Goal: Check status: Check status

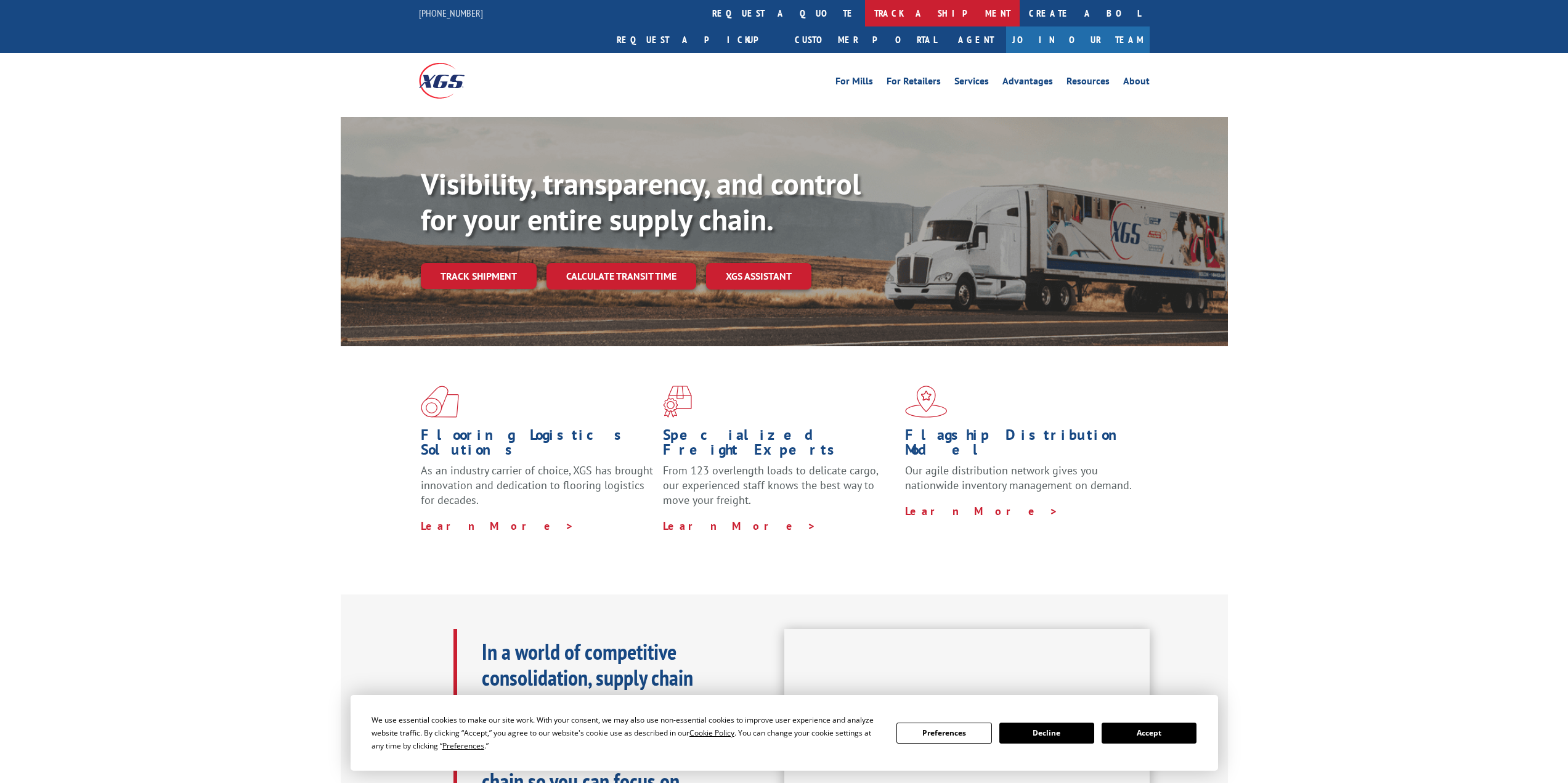
click at [865, 14] on link "track a shipment" at bounding box center [942, 13] width 154 height 26
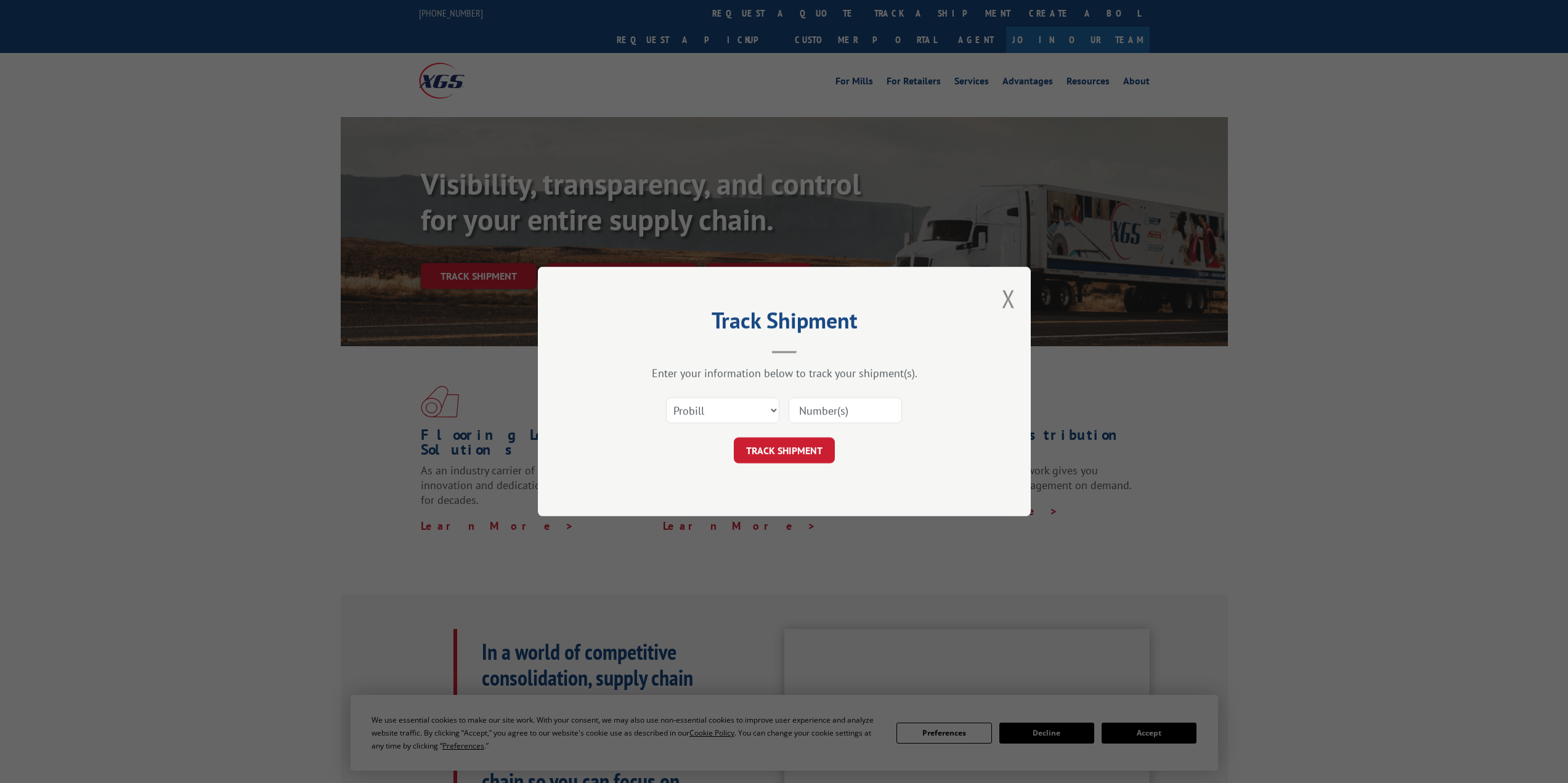
click at [809, 413] on input at bounding box center [845, 410] width 113 height 26
paste input "478865364647"
type input "478865364647"
click at [823, 453] on button "TRACK SHIPMENT" at bounding box center [784, 450] width 101 height 26
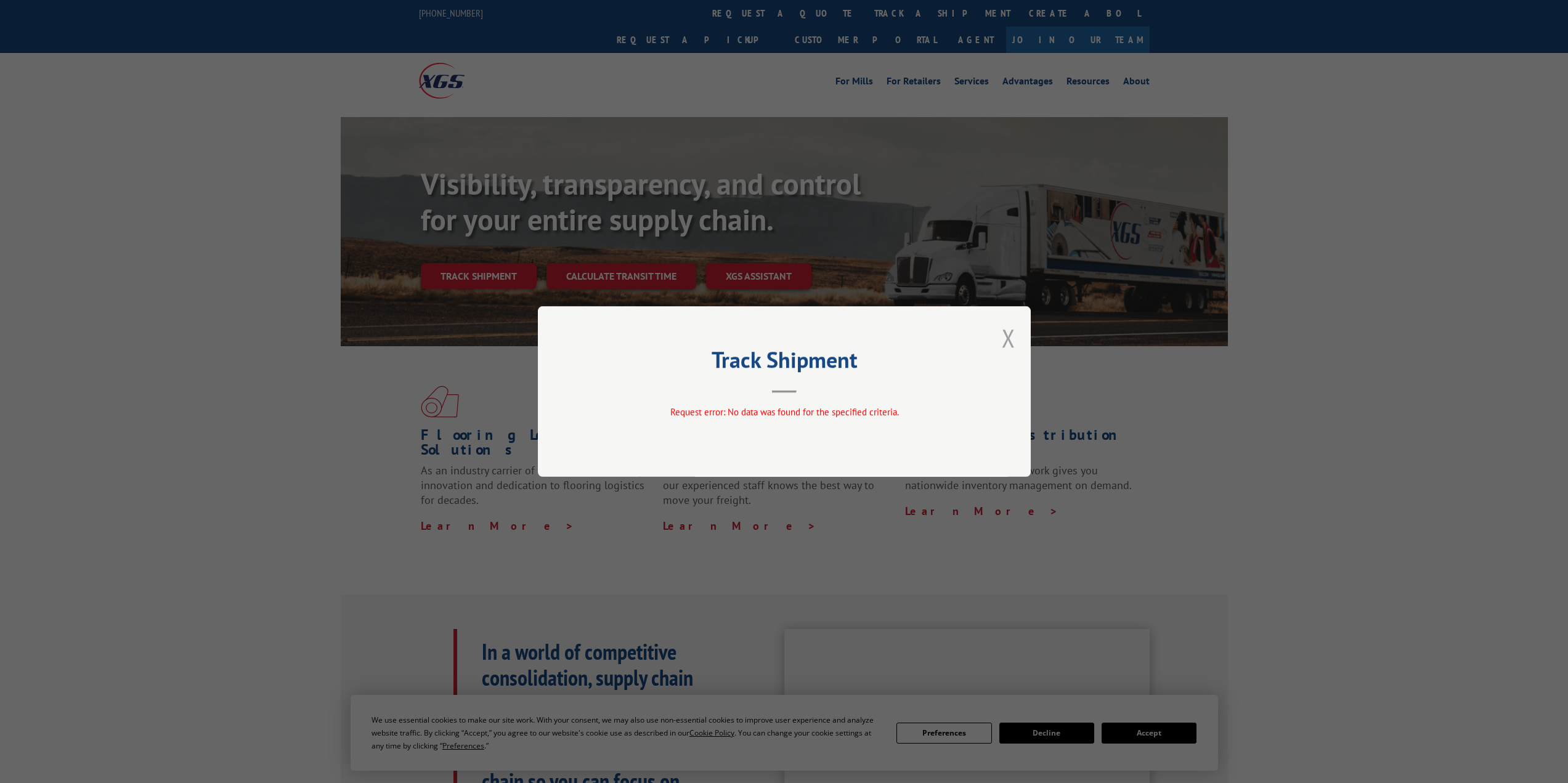
click at [1003, 336] on button "Close modal" at bounding box center [1009, 338] width 13 height 33
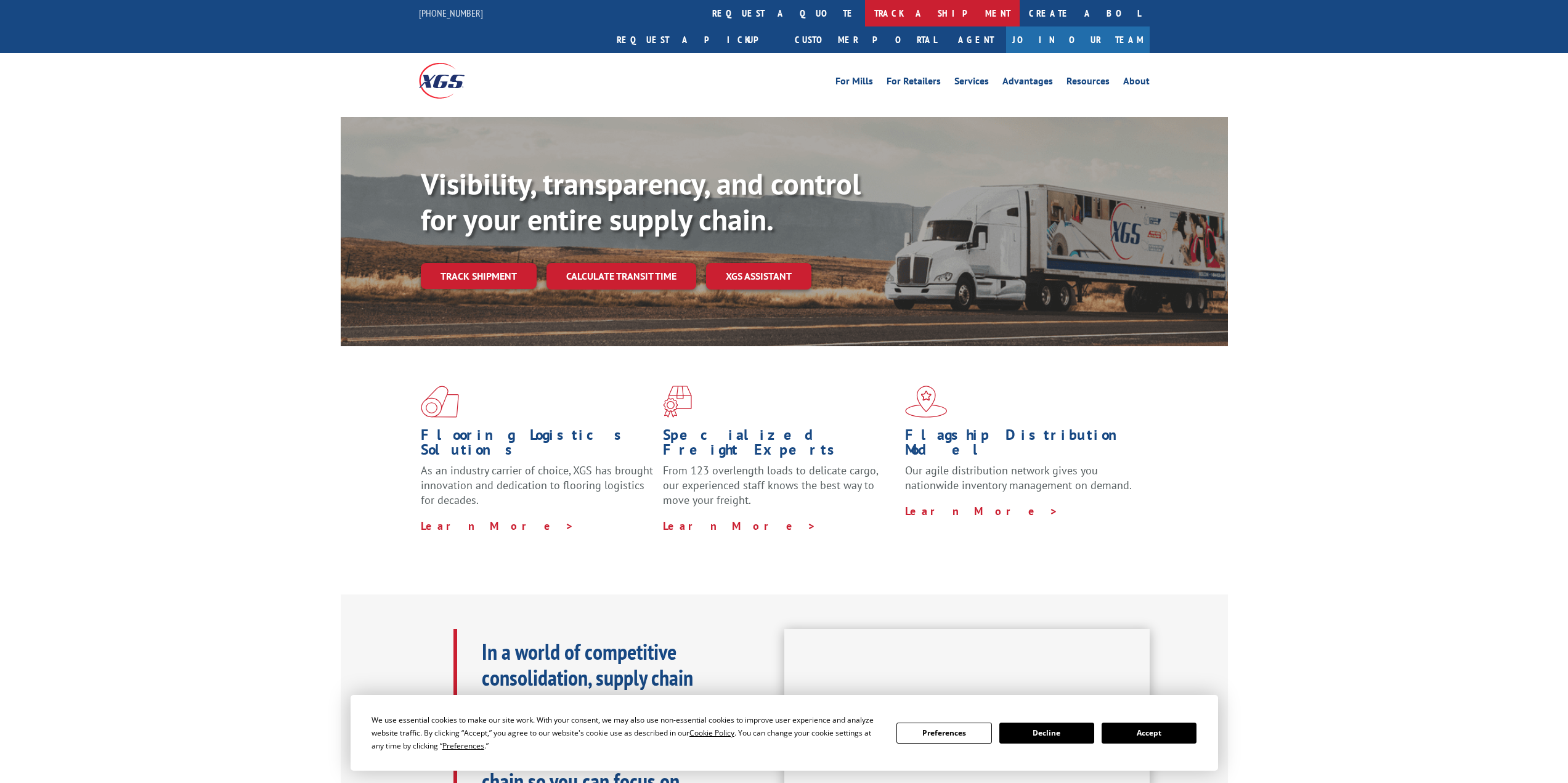
click at [865, 9] on link "track a shipment" at bounding box center [942, 13] width 154 height 26
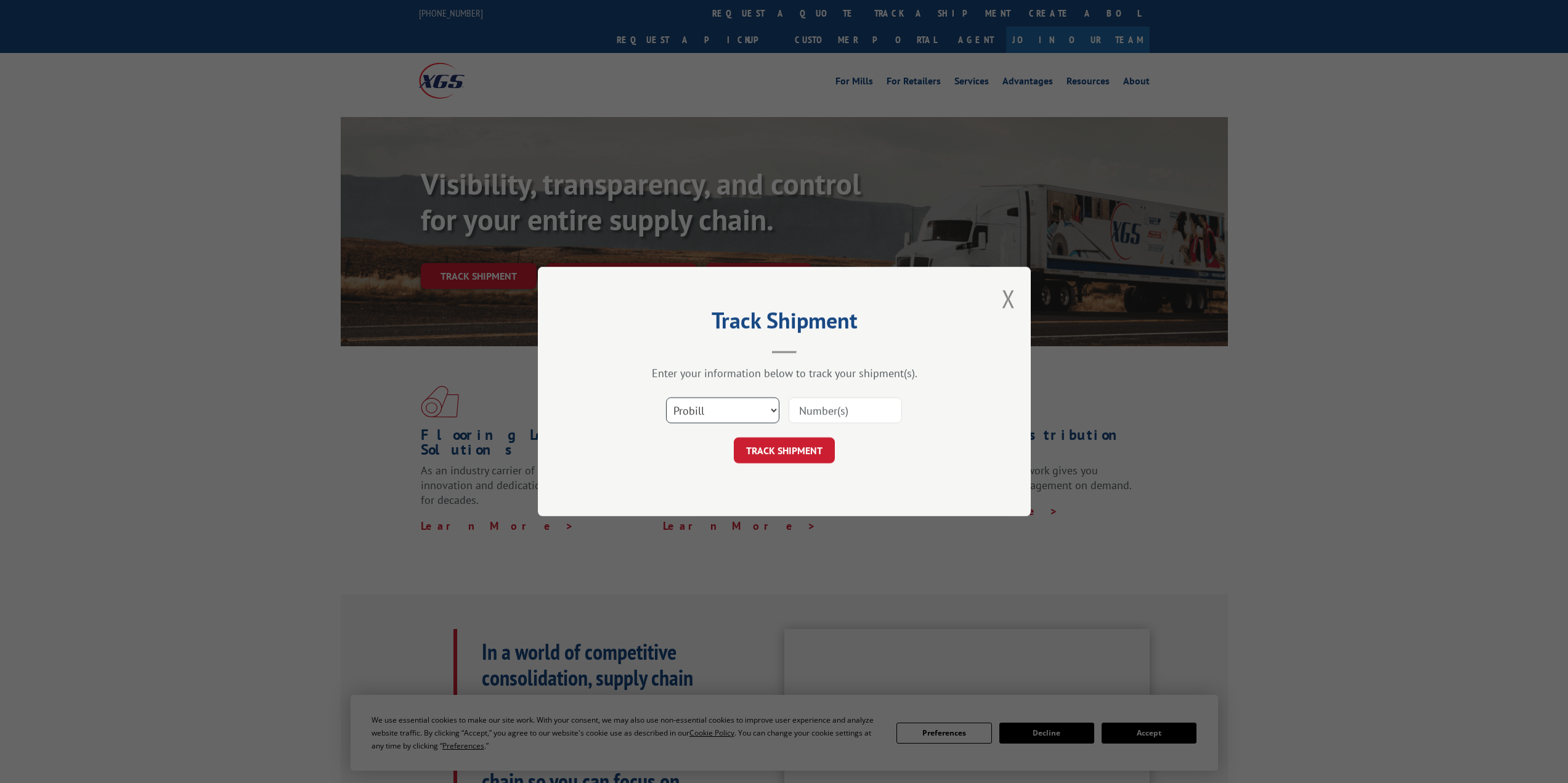
click at [724, 412] on select "Select category... Probill BOL PO" at bounding box center [722, 410] width 113 height 26
select select "bol"
click at [666, 398] on select "Select category... Probill BOL PO" at bounding box center [722, 410] width 113 height 26
click at [826, 412] on input at bounding box center [845, 410] width 113 height 26
paste input "478865364647"
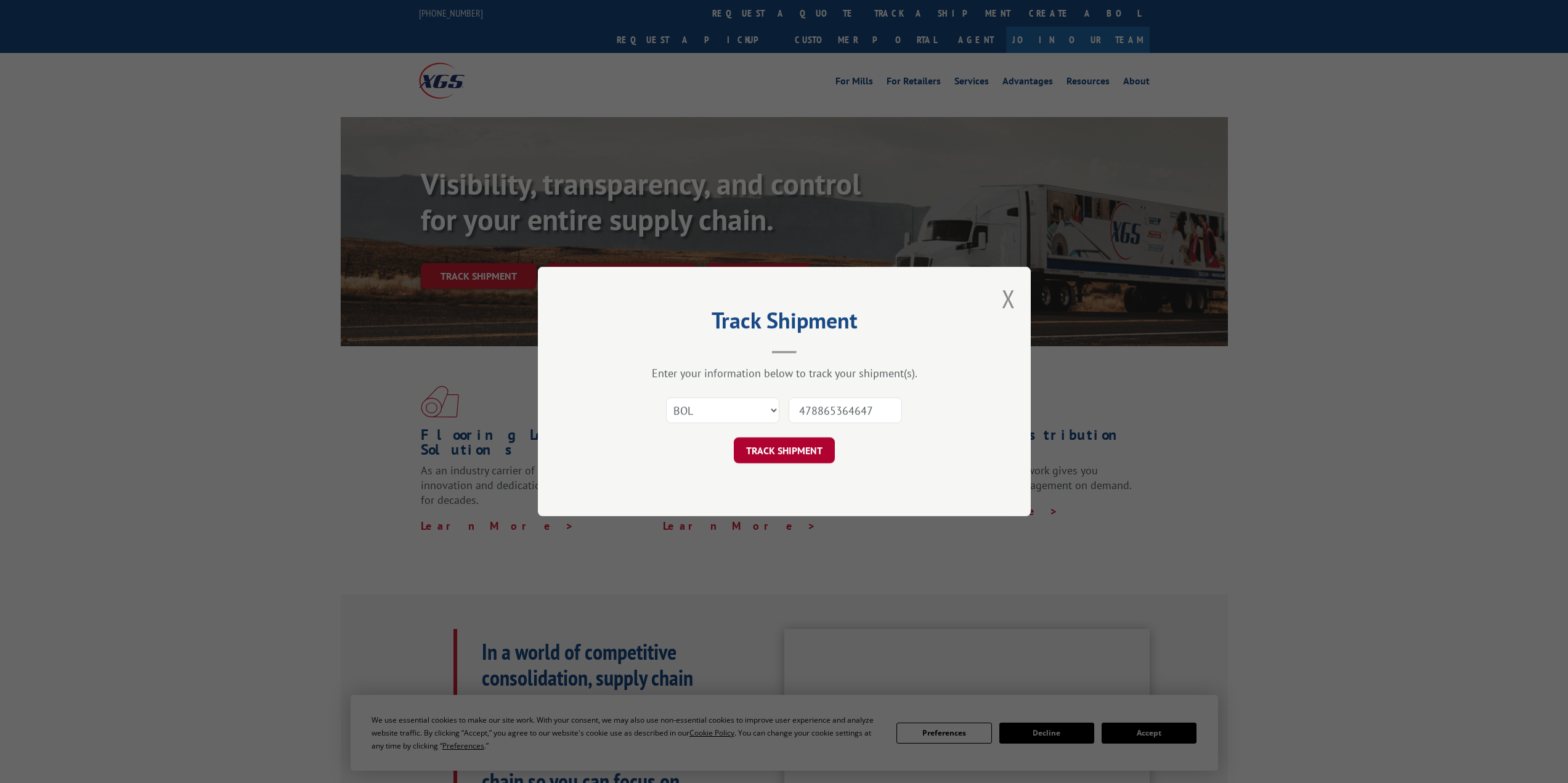
type input "478865364647"
click at [796, 454] on button "TRACK SHIPMENT" at bounding box center [784, 450] width 101 height 26
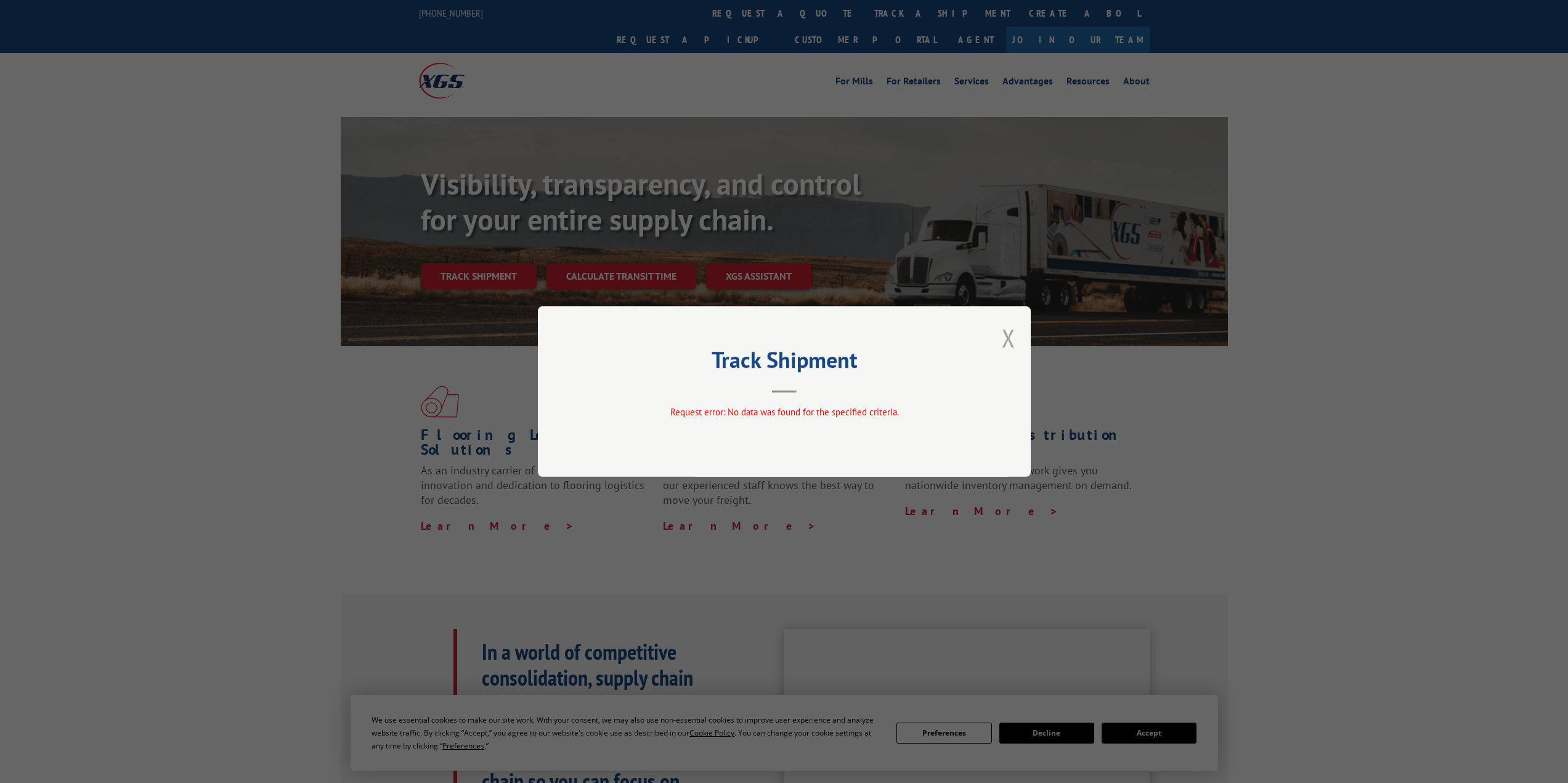
click at [1012, 332] on button "Close modal" at bounding box center [1009, 338] width 13 height 33
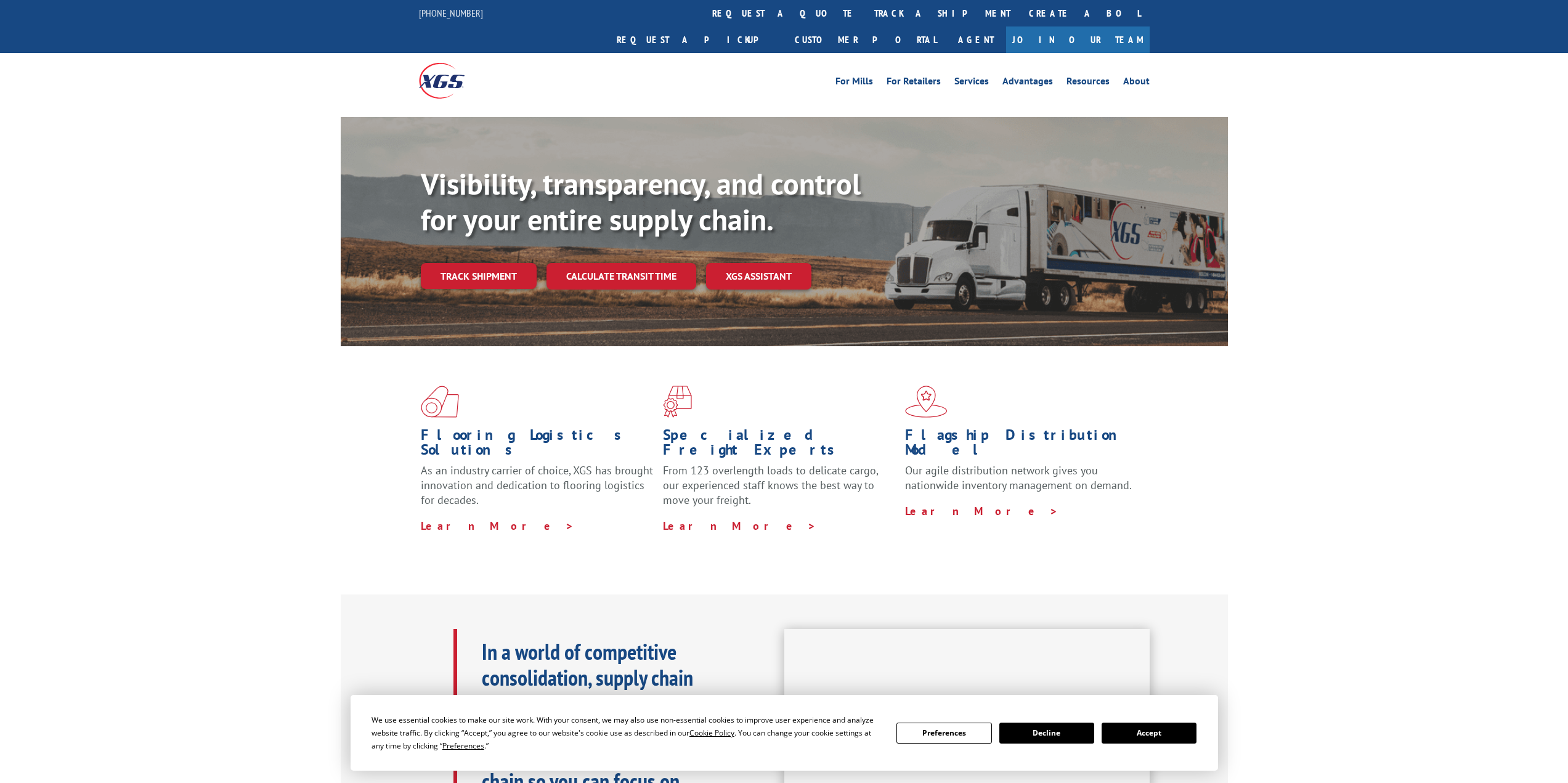
click at [865, 8] on link "track a shipment" at bounding box center [942, 13] width 154 height 26
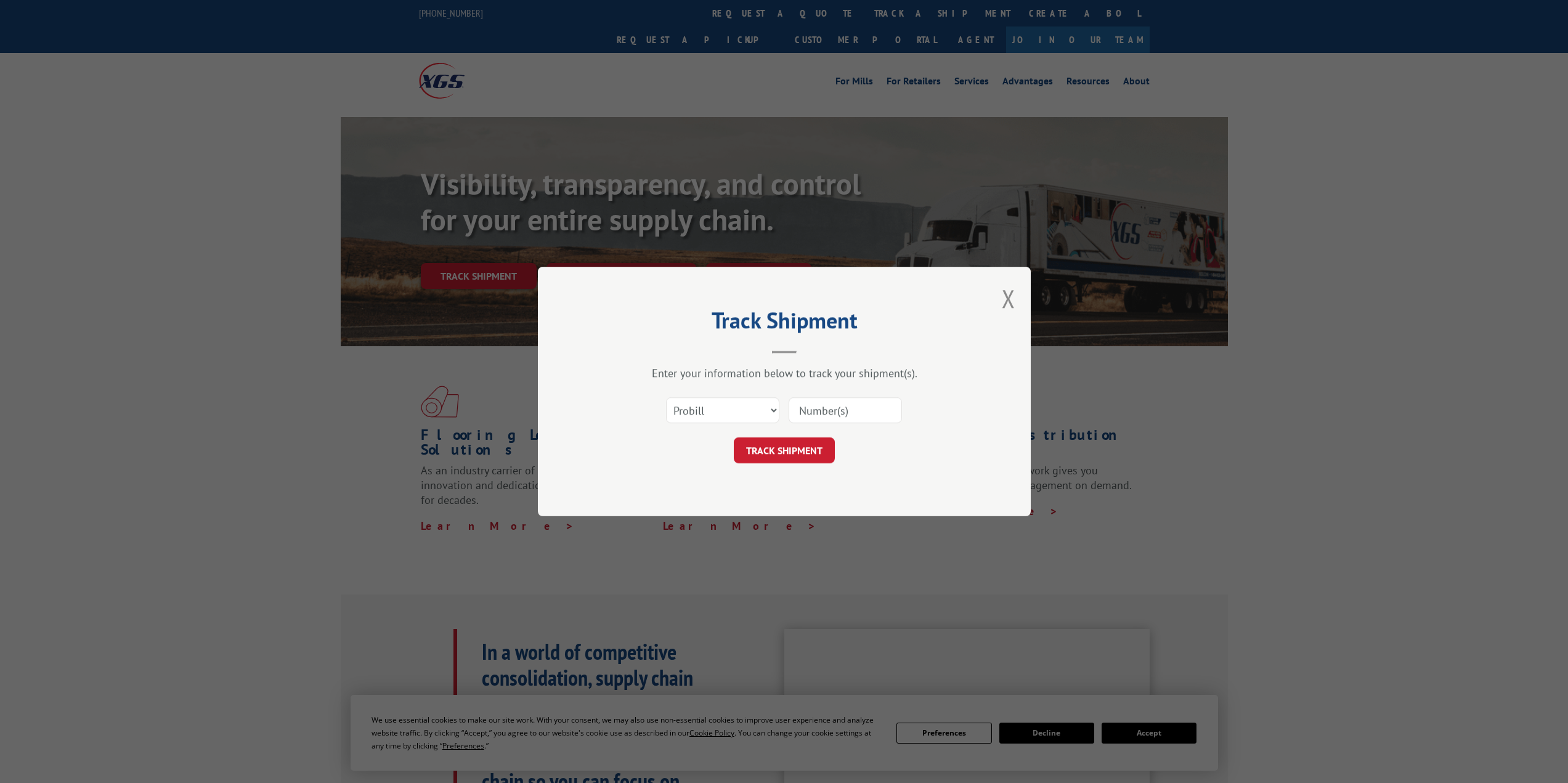
click at [868, 412] on input at bounding box center [845, 410] width 113 height 26
paste input "94083041"
type input "94083041"
click at [782, 450] on button "TRACK SHIPMENT" at bounding box center [784, 450] width 101 height 26
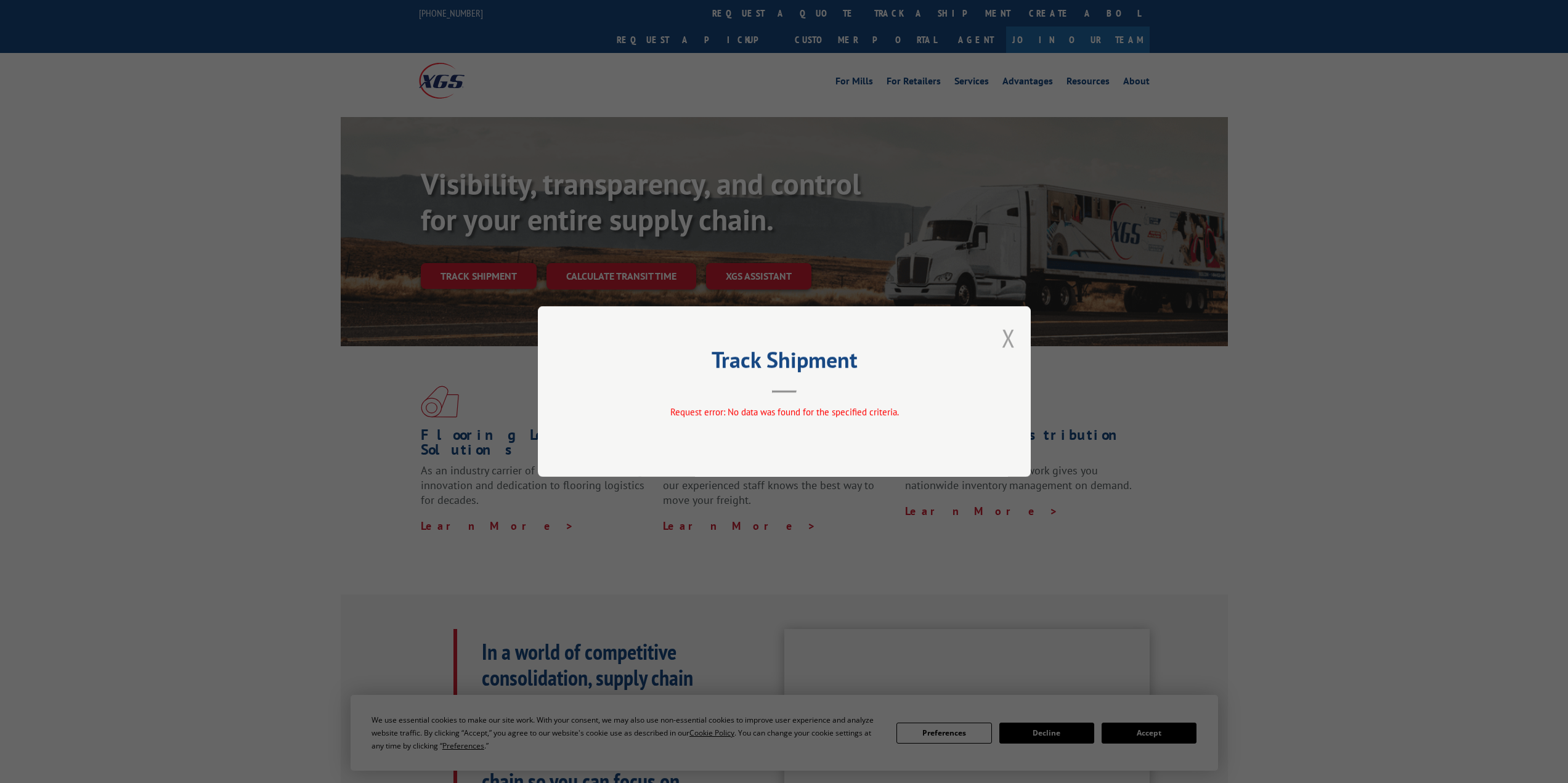
click at [1006, 337] on button "Close modal" at bounding box center [1009, 338] width 13 height 33
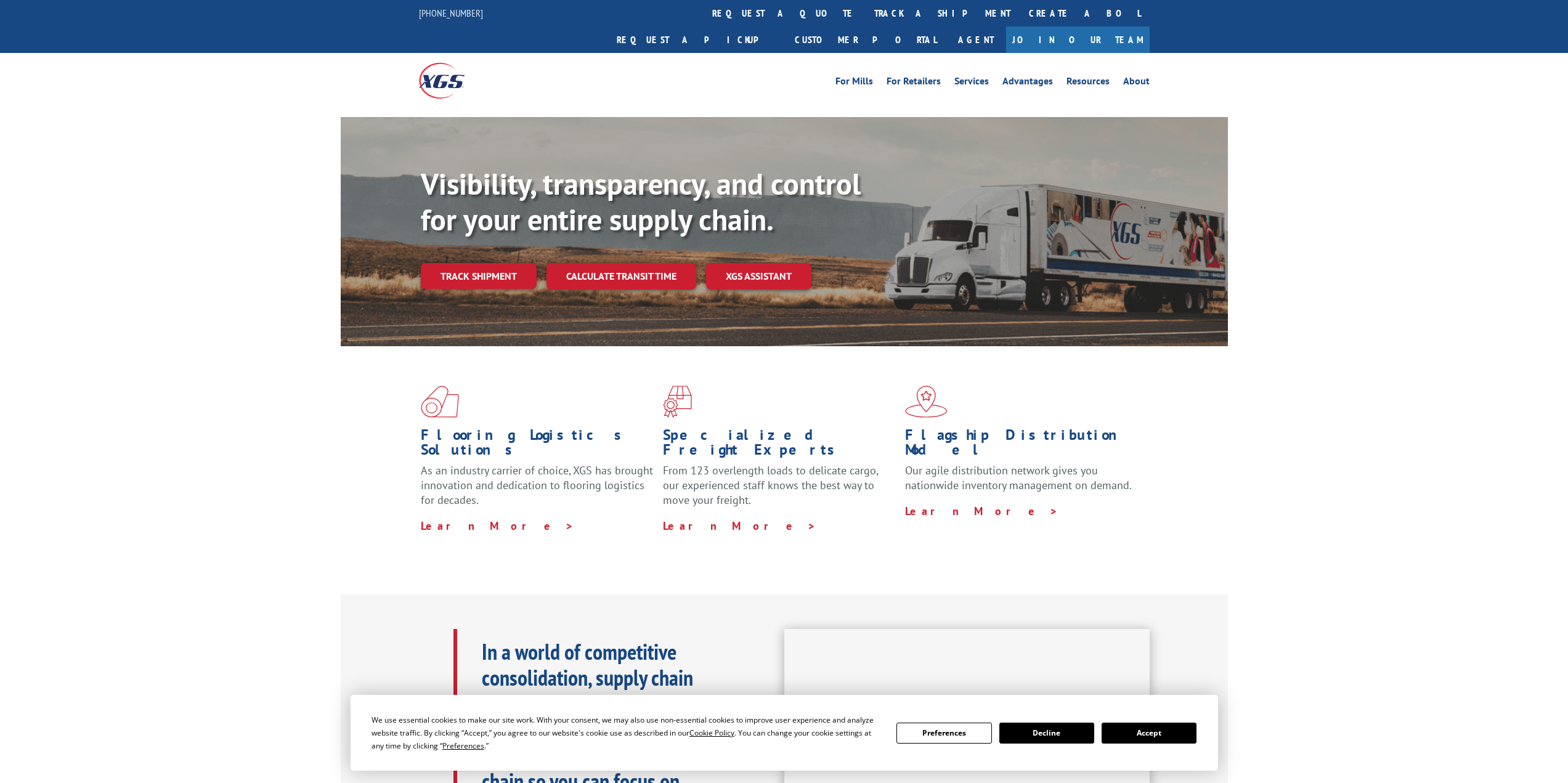
click at [865, 10] on link "track a shipment" at bounding box center [942, 13] width 154 height 26
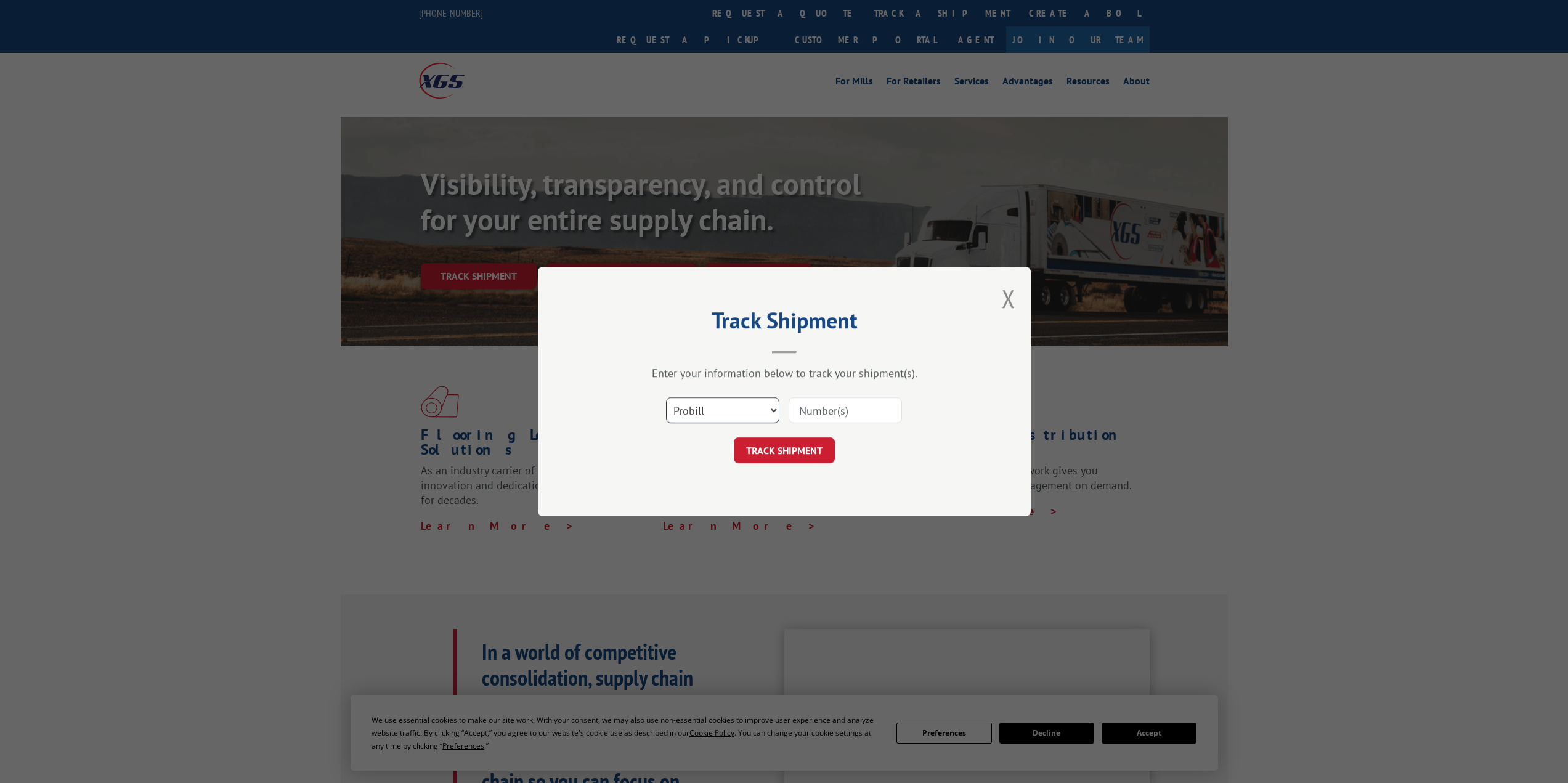
click at [757, 401] on select "Select category... Probill BOL PO" at bounding box center [722, 410] width 113 height 26
select select "bol"
click at [666, 398] on select "Select category... Probill BOL PO" at bounding box center [722, 410] width 113 height 26
click at [806, 412] on input at bounding box center [845, 410] width 113 height 26
paste input "94083041"
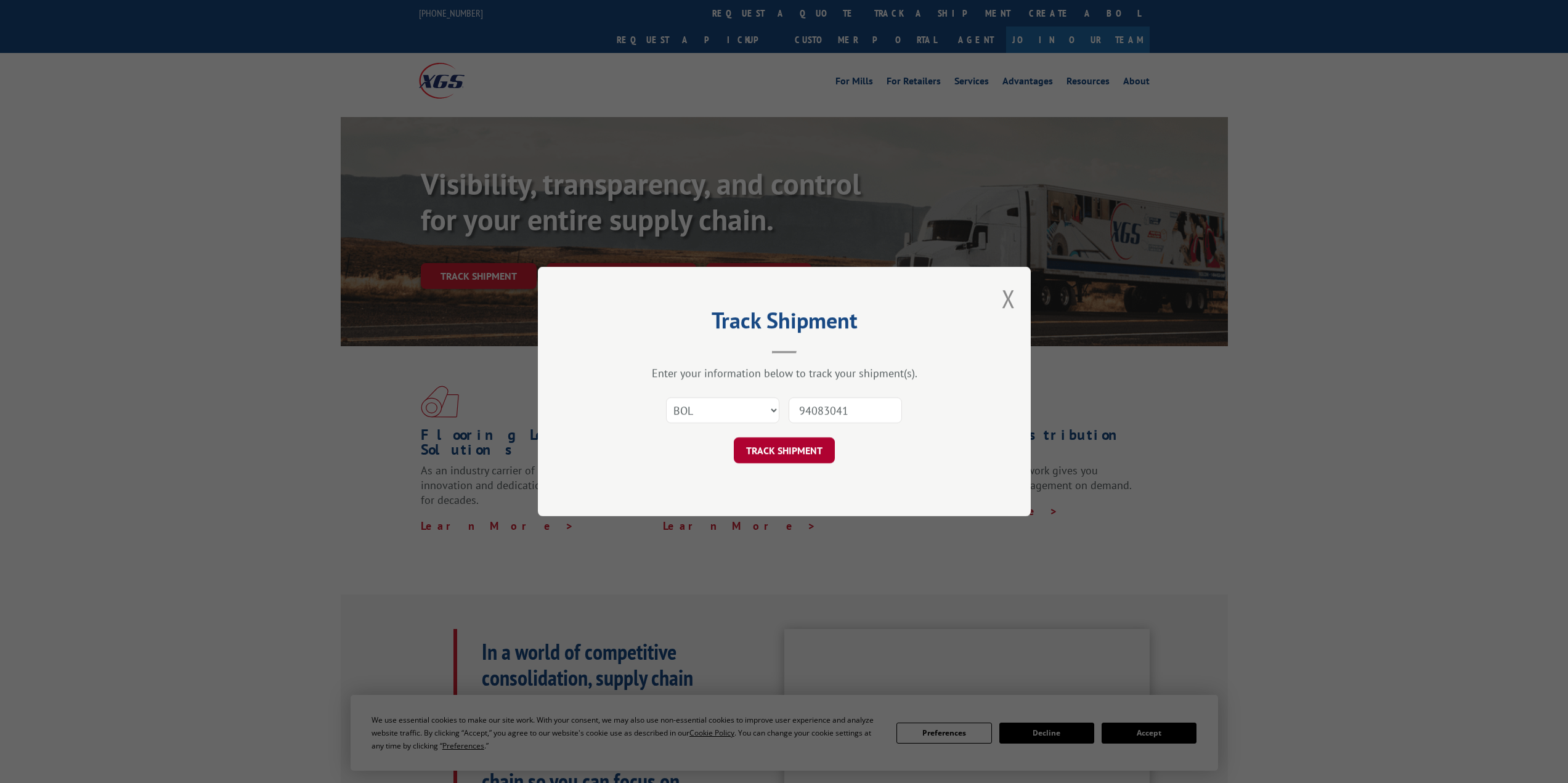
type input "94083041"
click at [789, 452] on button "TRACK SHIPMENT" at bounding box center [784, 450] width 101 height 26
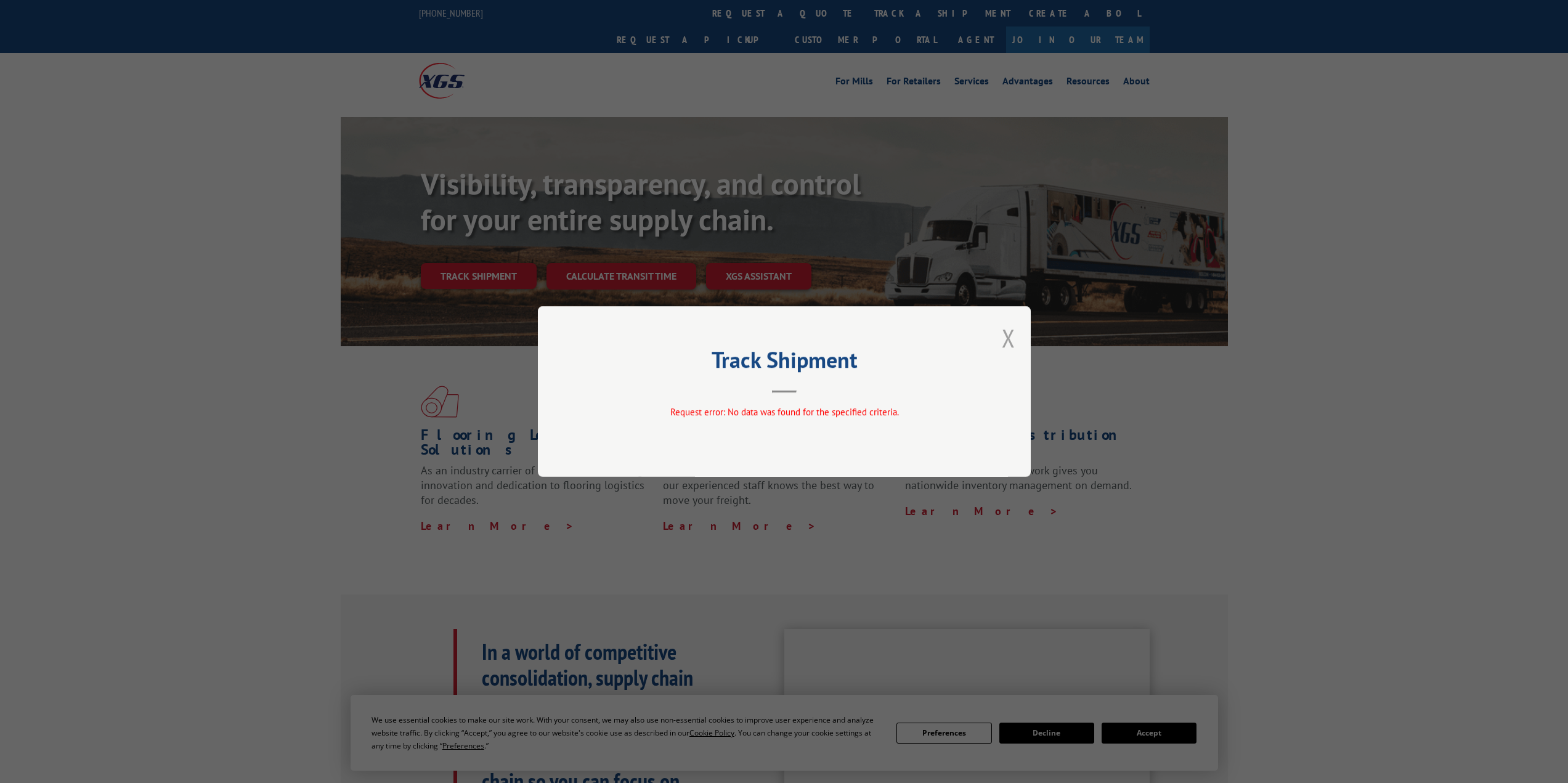
click at [1013, 336] on button "Close modal" at bounding box center [1009, 338] width 13 height 33
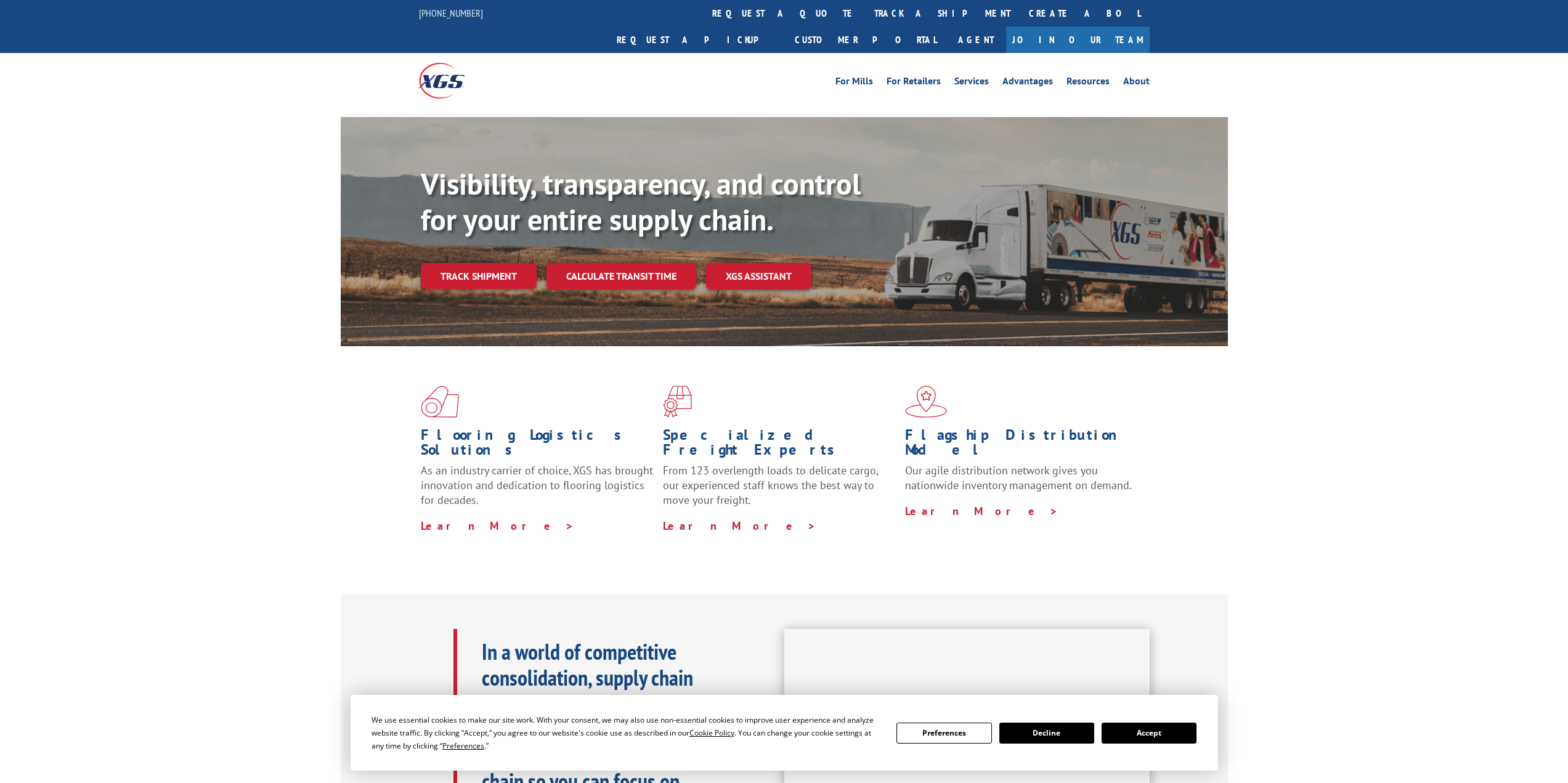
click at [865, 8] on link "track a shipment" at bounding box center [942, 13] width 154 height 26
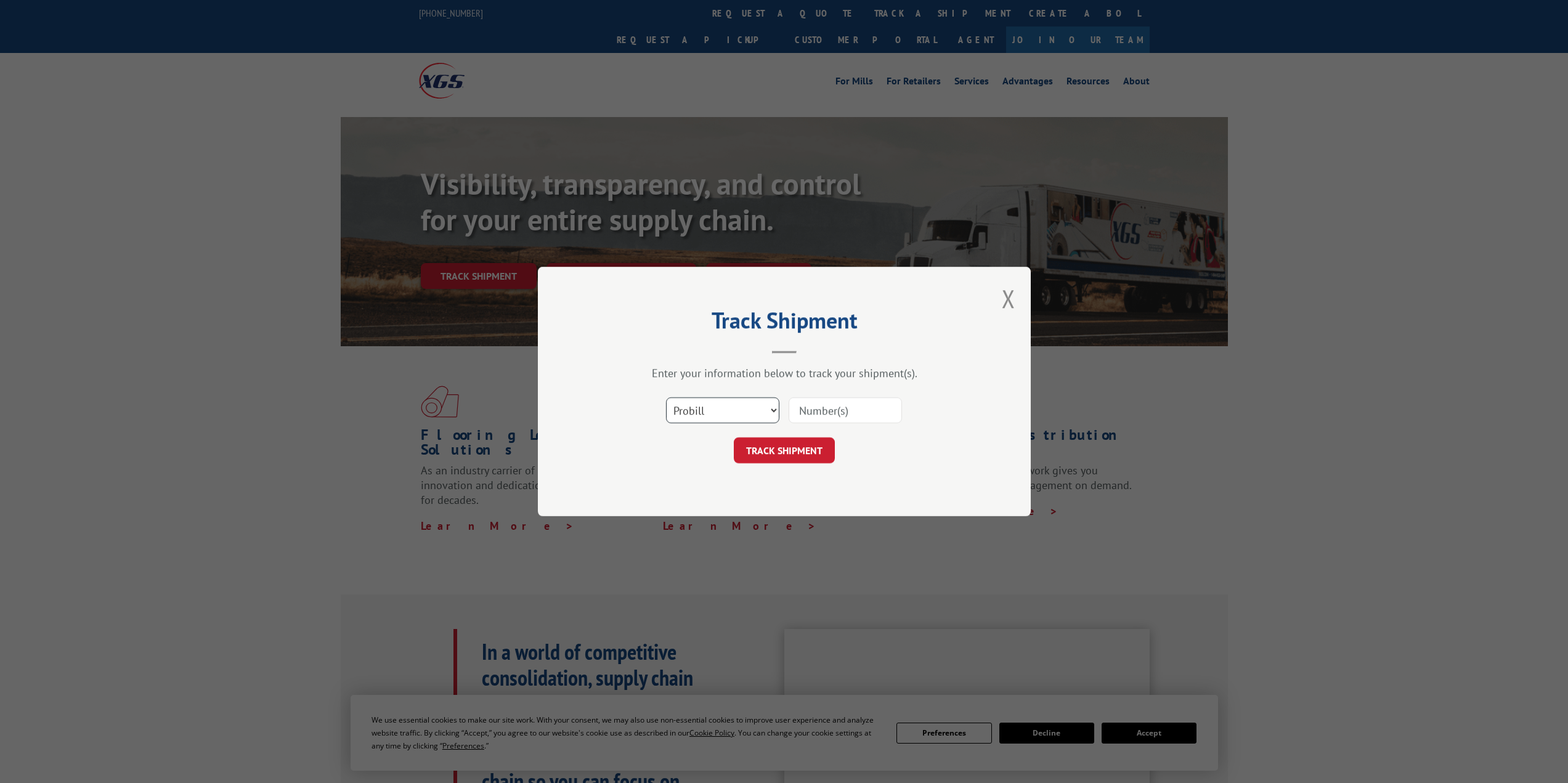
click at [750, 406] on select "Select category... Probill BOL PO" at bounding box center [722, 410] width 113 height 26
select select "po"
click at [666, 398] on select "Select category... Probill BOL PO" at bounding box center [722, 410] width 113 height 26
drag, startPoint x: 844, startPoint y: 412, endPoint x: 821, endPoint y: 419, distance: 24.0
click at [844, 412] on input at bounding box center [845, 410] width 113 height 26
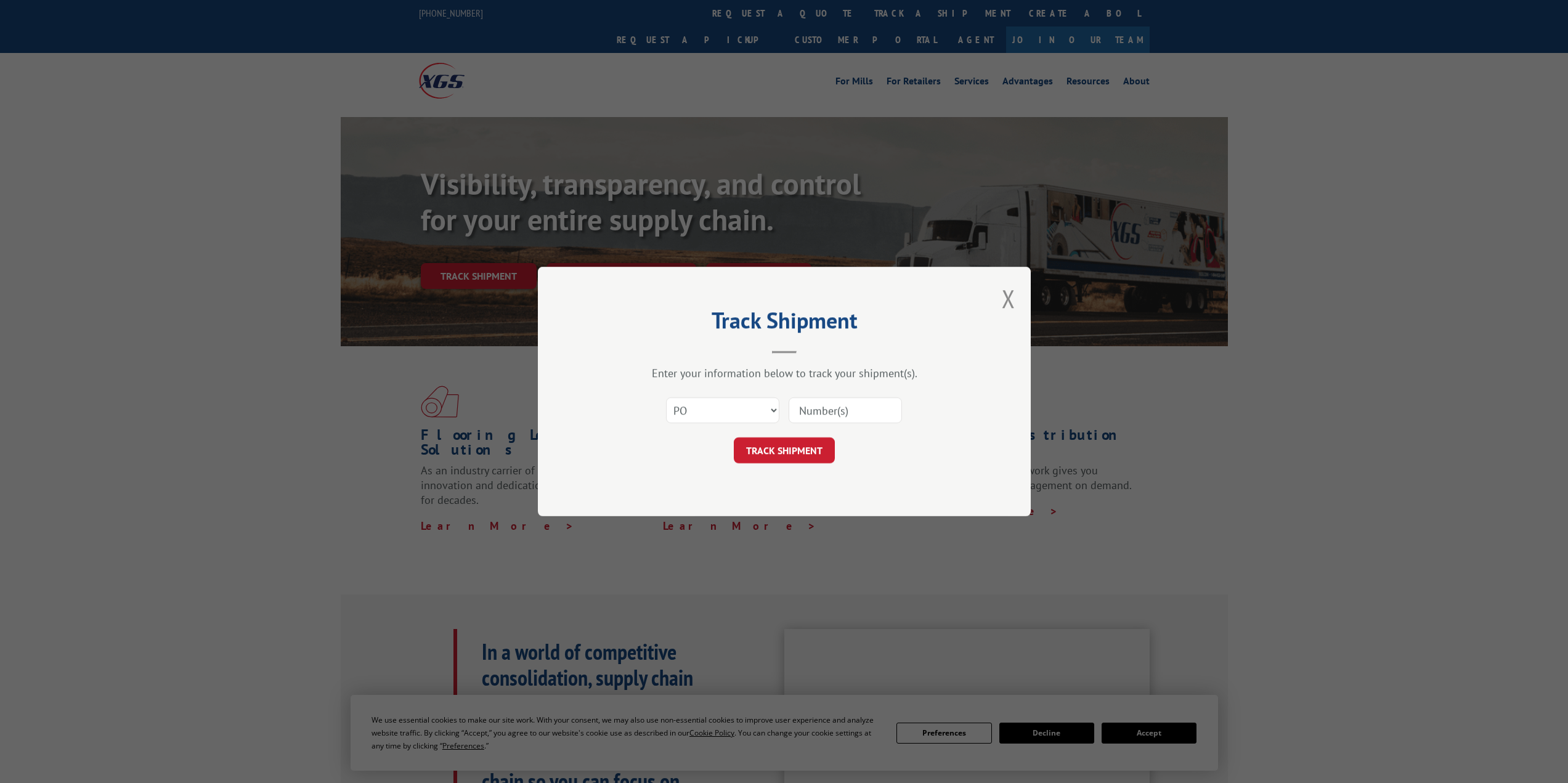
paste input "2508035"
type input "2508035"
click at [764, 441] on button "TRACK SHIPMENT" at bounding box center [784, 450] width 101 height 26
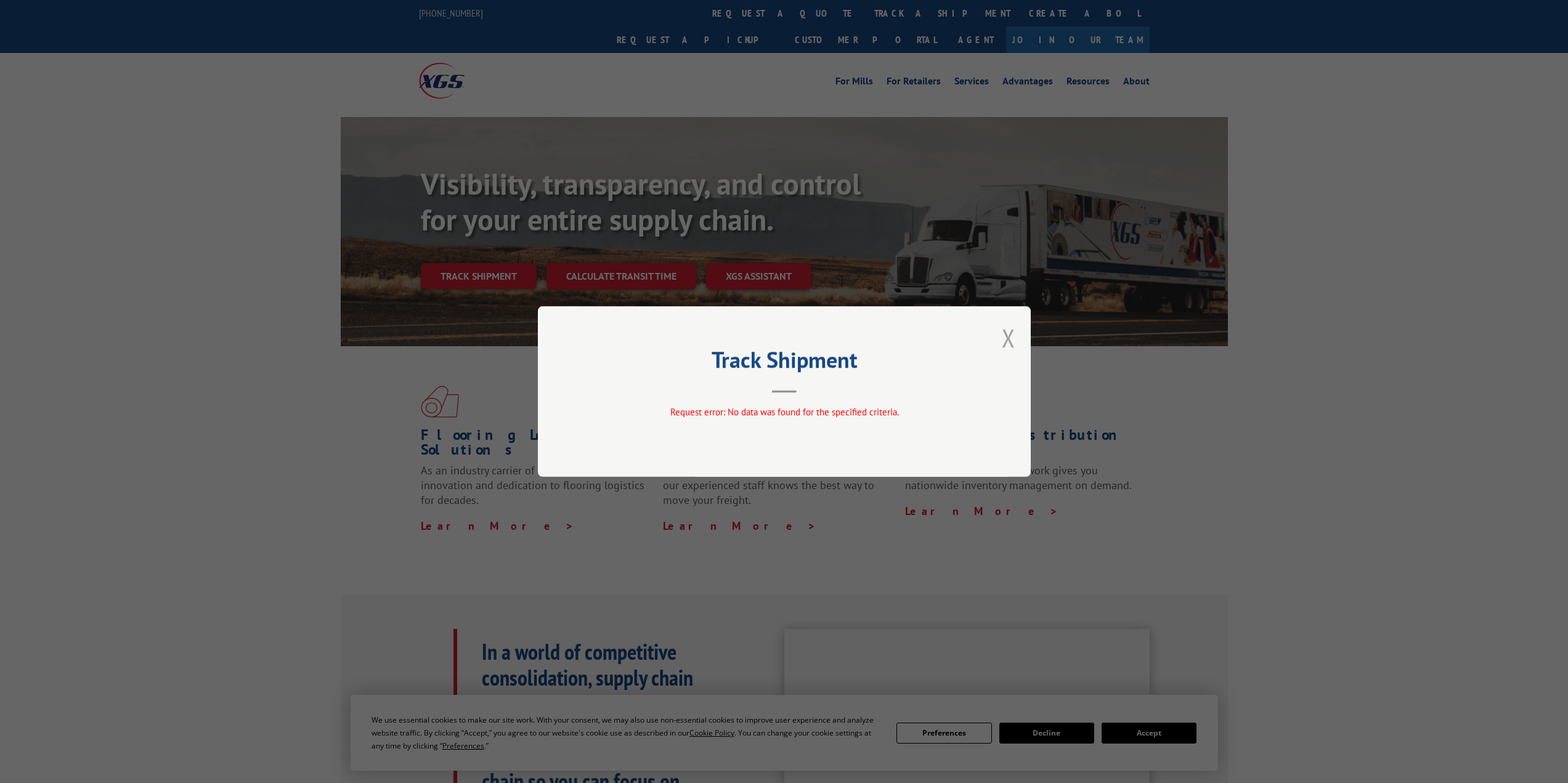
click at [1009, 340] on button "Close modal" at bounding box center [1009, 338] width 13 height 33
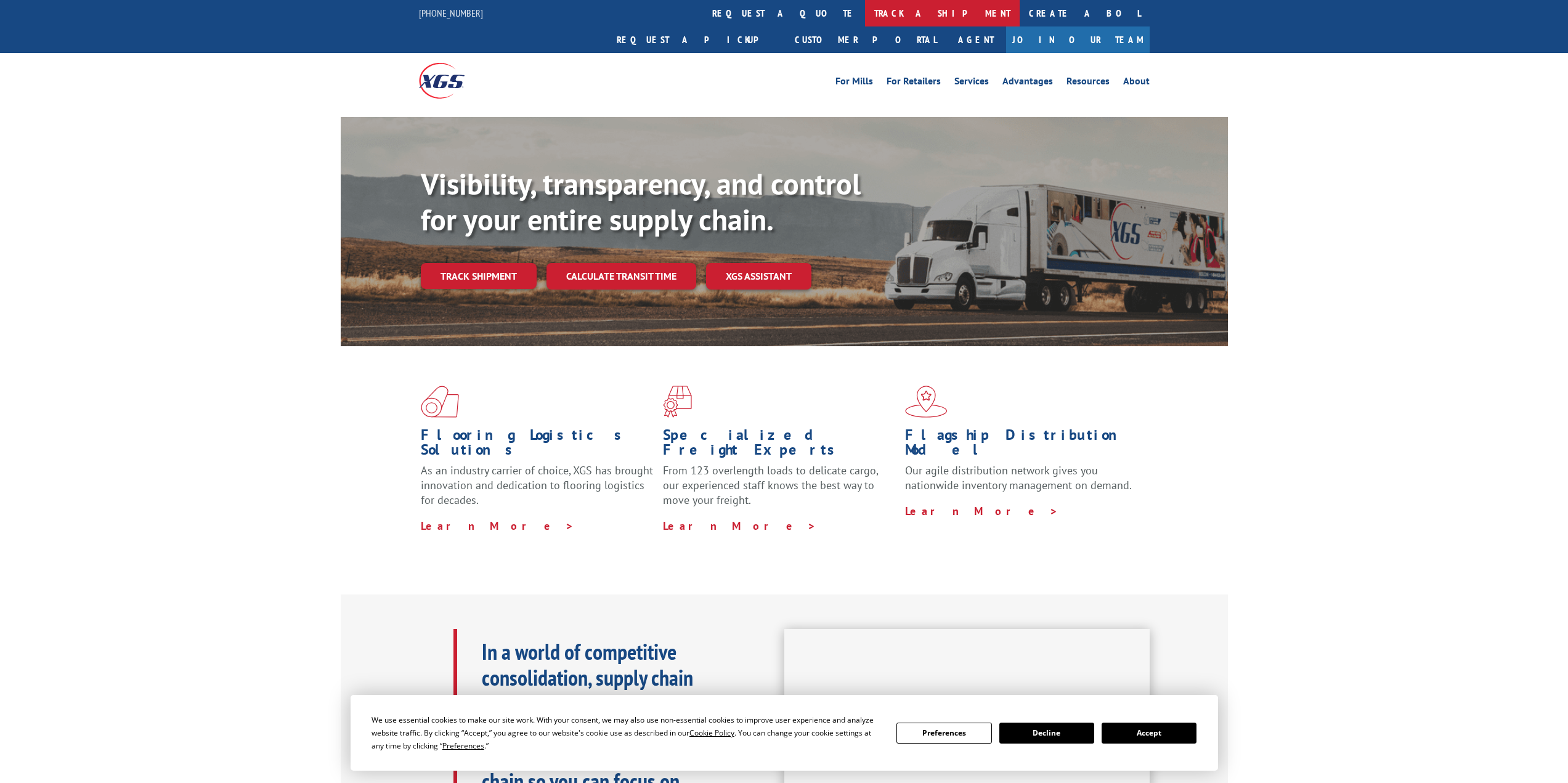
click at [865, 9] on link "track a shipment" at bounding box center [942, 13] width 154 height 26
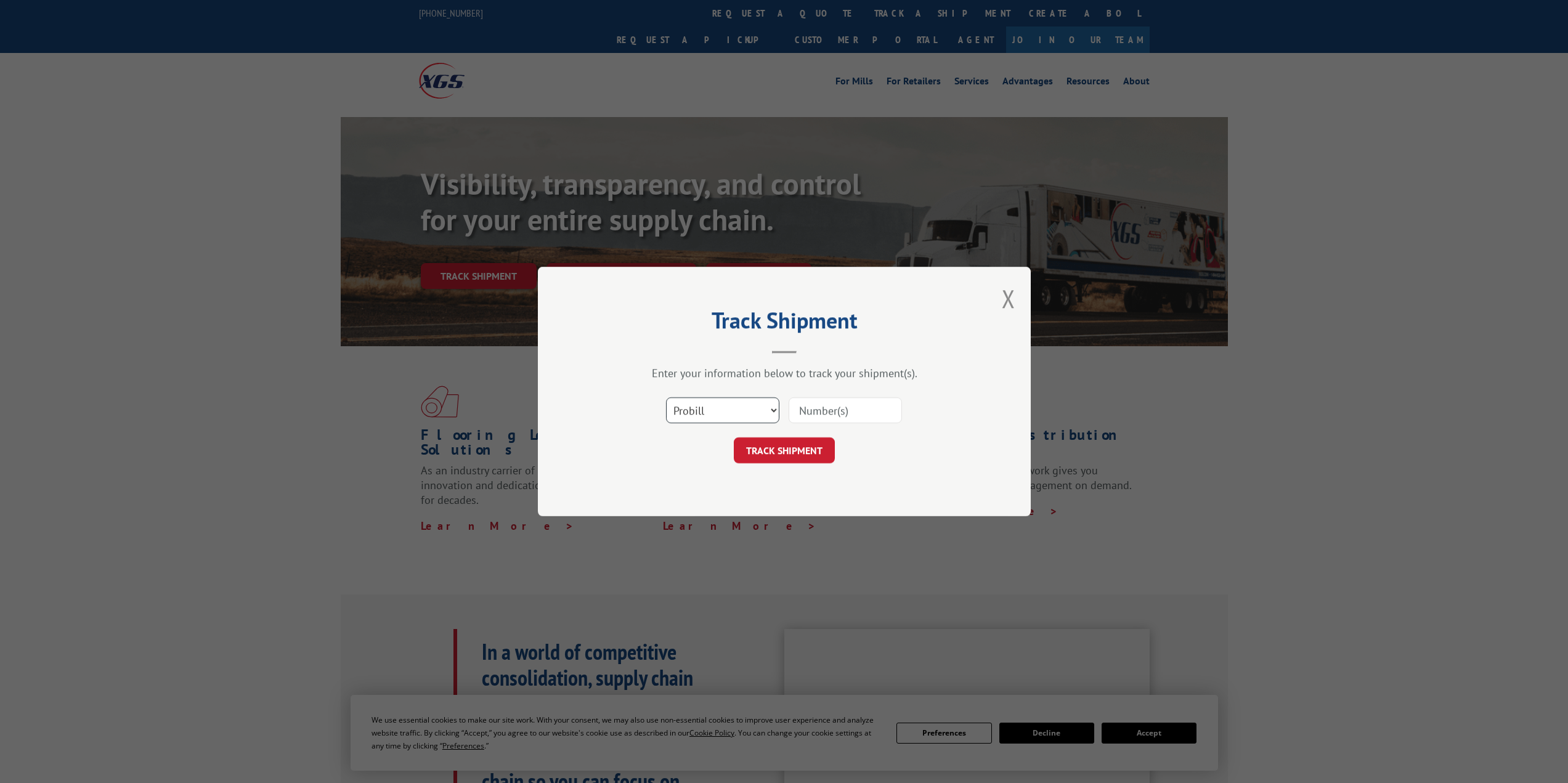
click at [738, 406] on select "Select category... Probill BOL PO" at bounding box center [722, 410] width 113 height 26
select select "bol"
click at [666, 398] on select "Select category... Probill BOL PO" at bounding box center [722, 410] width 113 height 26
drag, startPoint x: 798, startPoint y: 409, endPoint x: 813, endPoint y: 418, distance: 17.5
click at [798, 409] on input at bounding box center [845, 410] width 113 height 26
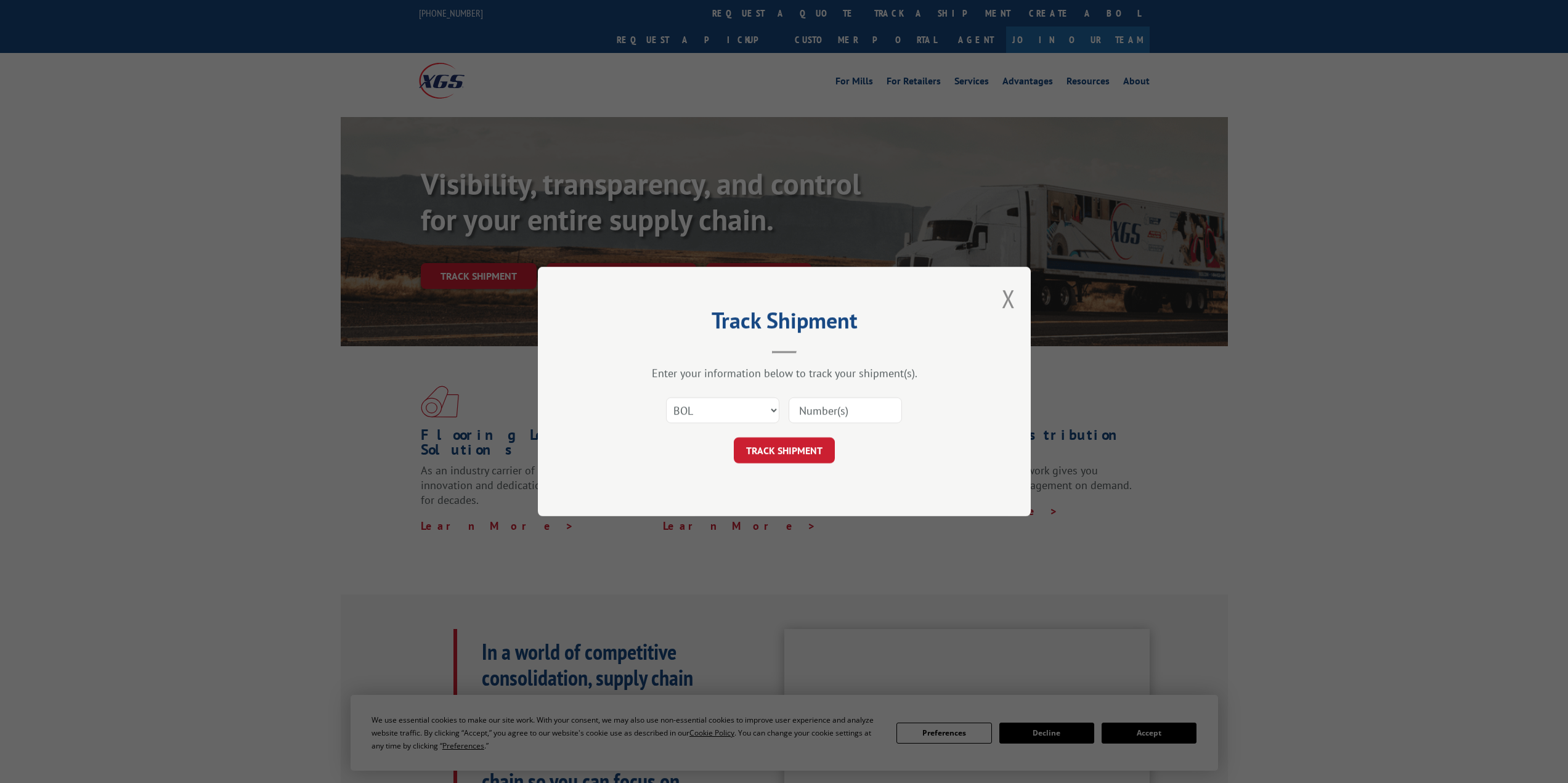
paste input "478865364647"
type input "478865364647"
click at [819, 448] on button "TRACK SHIPMENT" at bounding box center [784, 450] width 101 height 26
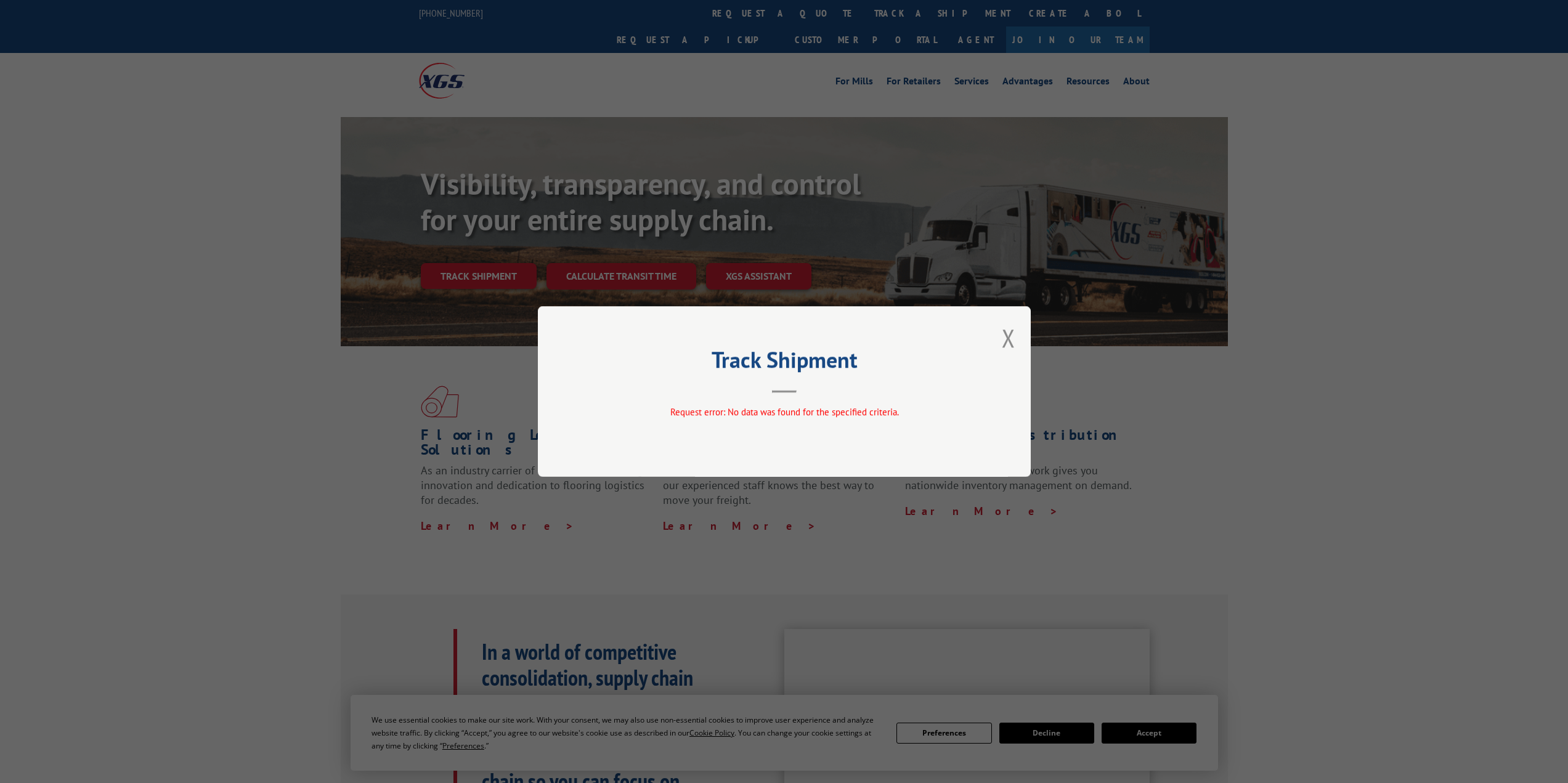
click at [1020, 336] on div "Track Shipment Request error: No data was found for the specified criteria." at bounding box center [784, 392] width 493 height 171
click at [1002, 350] on button "Close modal" at bounding box center [1009, 338] width 13 height 33
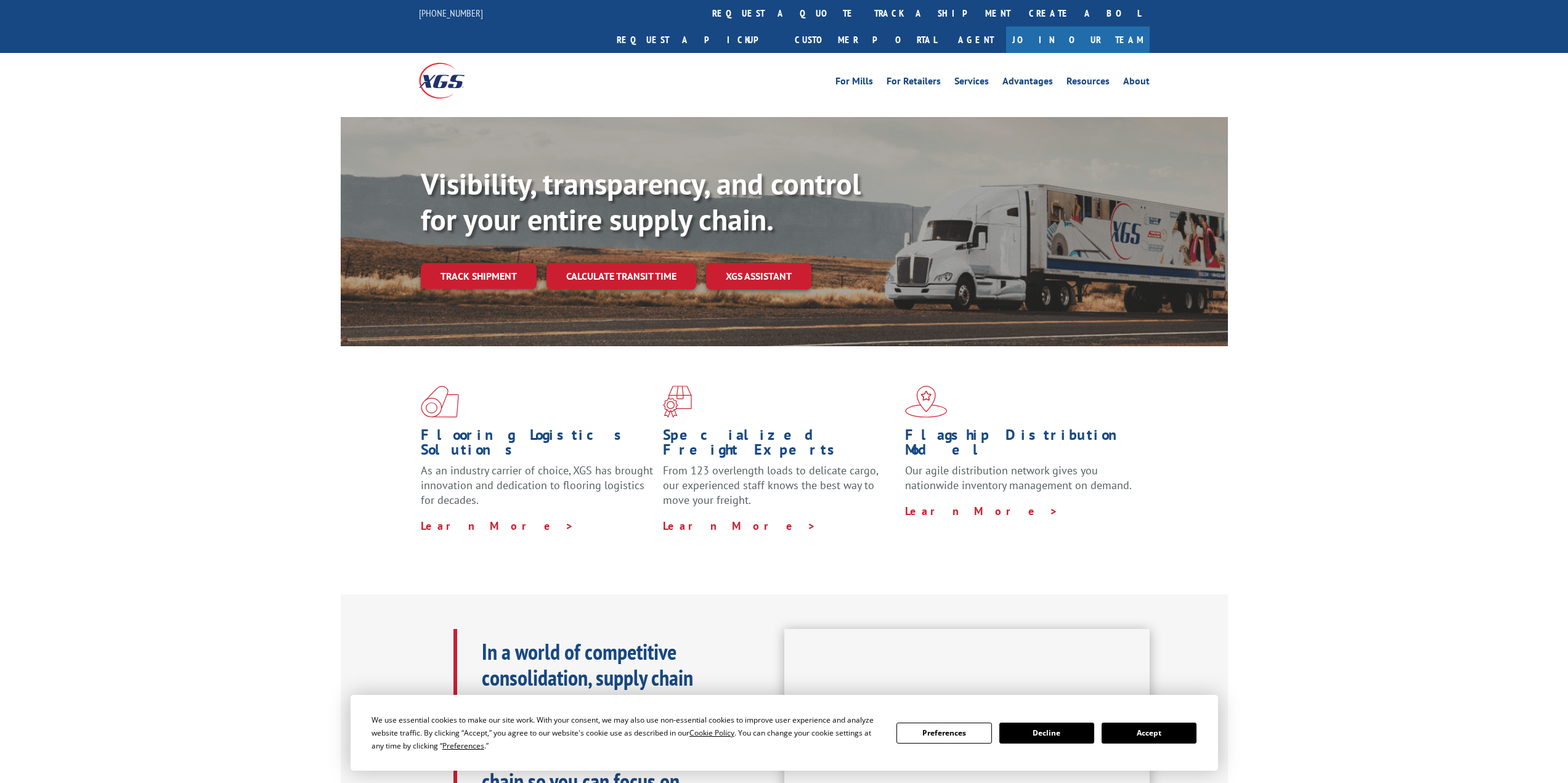
drag, startPoint x: 754, startPoint y: 12, endPoint x: 754, endPoint y: 21, distance: 9.0
click at [865, 12] on link "track a shipment" at bounding box center [942, 13] width 154 height 26
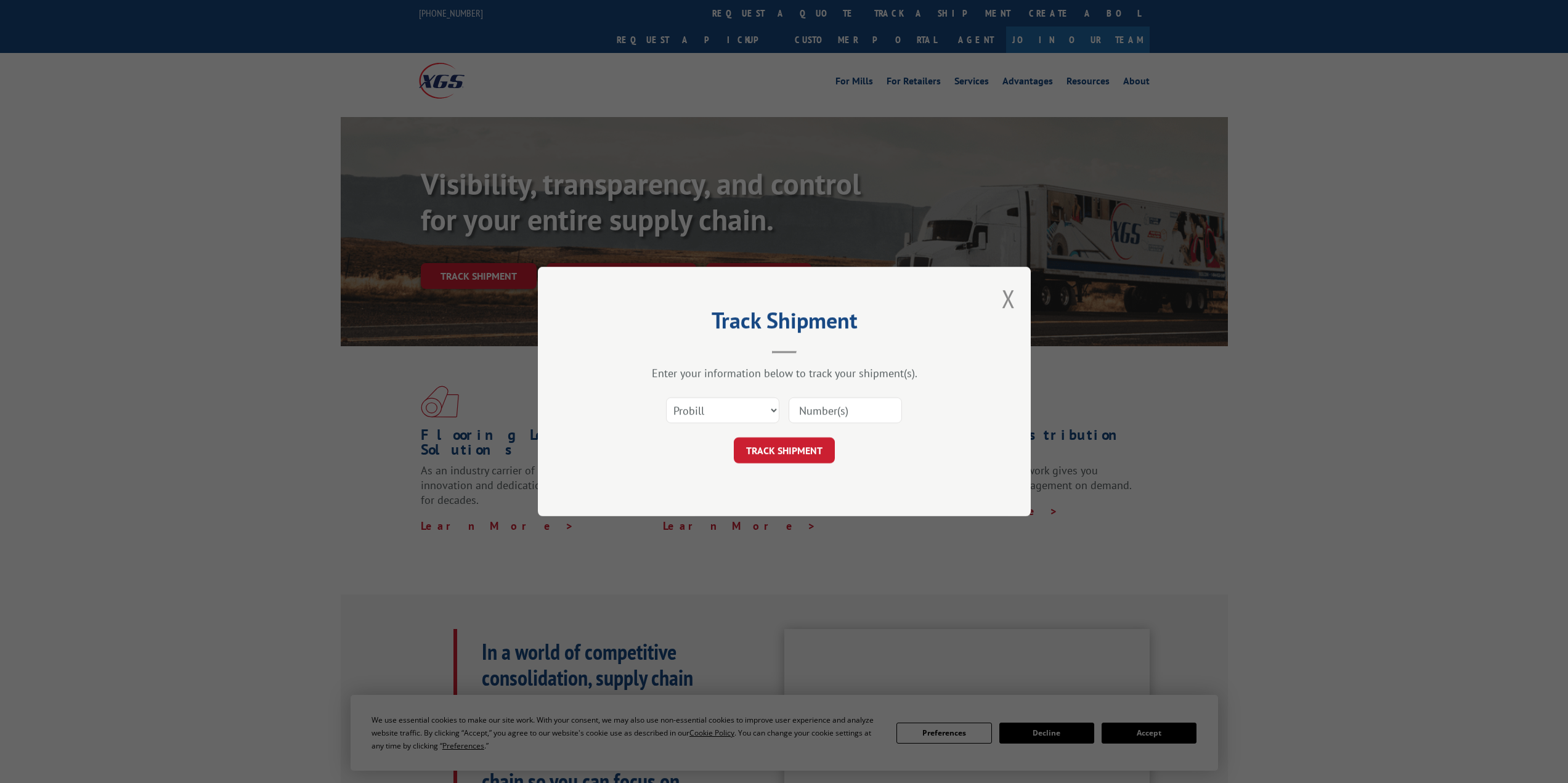
click at [802, 406] on input at bounding box center [845, 410] width 113 height 26
paste input "478865364647"
type input "478865364647"
click at [806, 447] on button "TRACK SHIPMENT" at bounding box center [784, 450] width 101 height 26
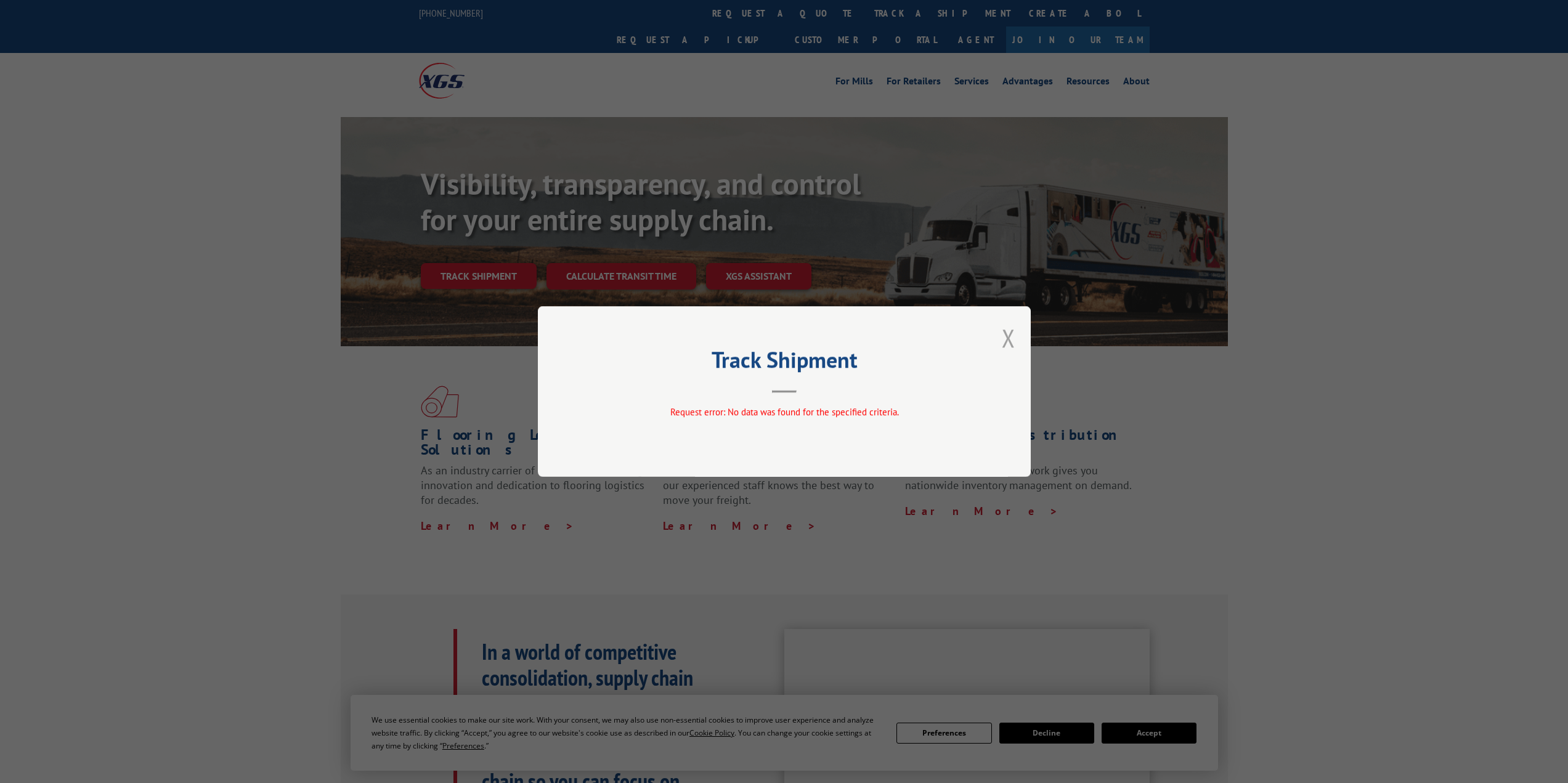
click at [1003, 341] on button "Close modal" at bounding box center [1009, 338] width 13 height 33
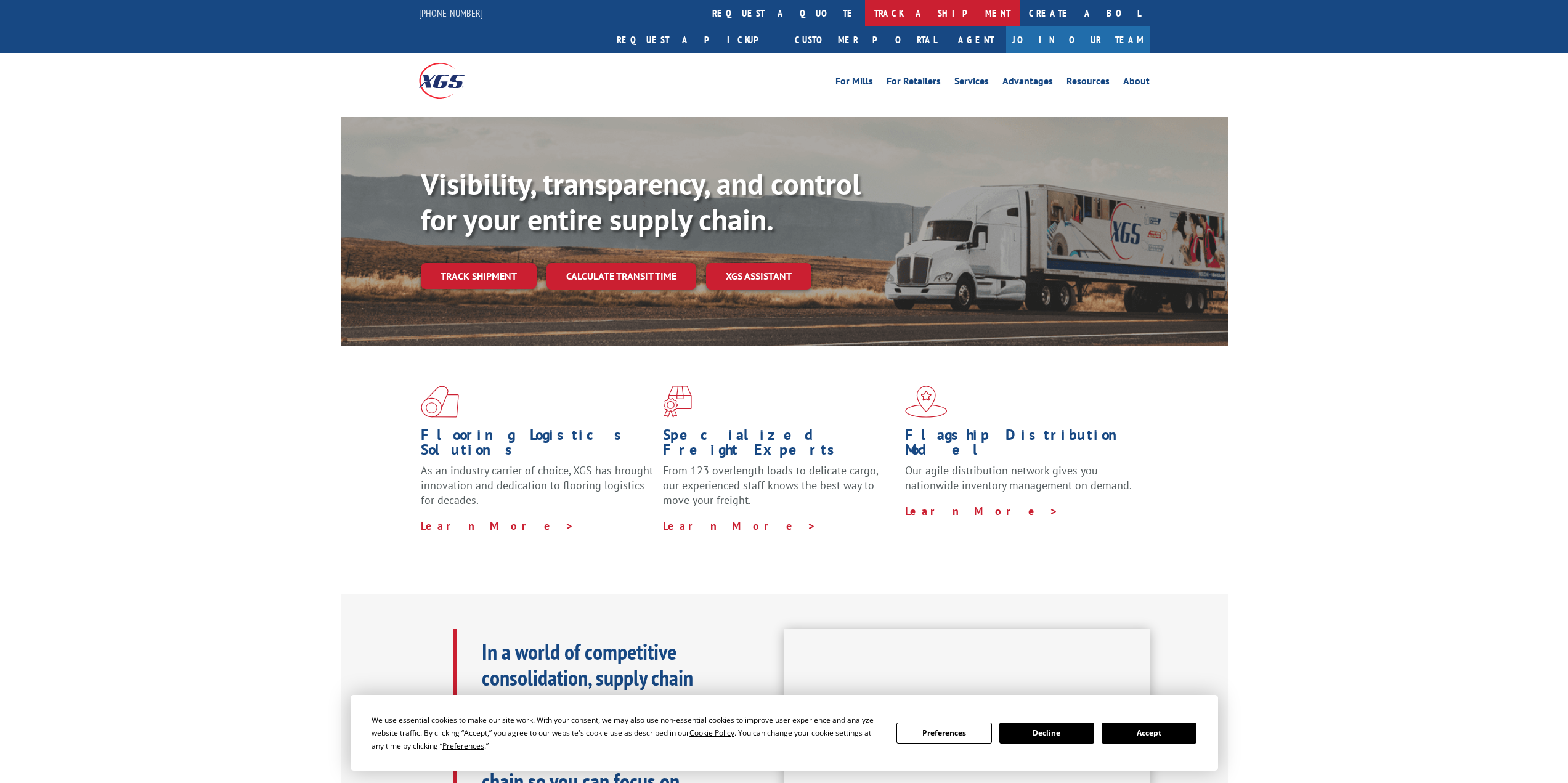
click at [865, 12] on link "track a shipment" at bounding box center [942, 13] width 154 height 26
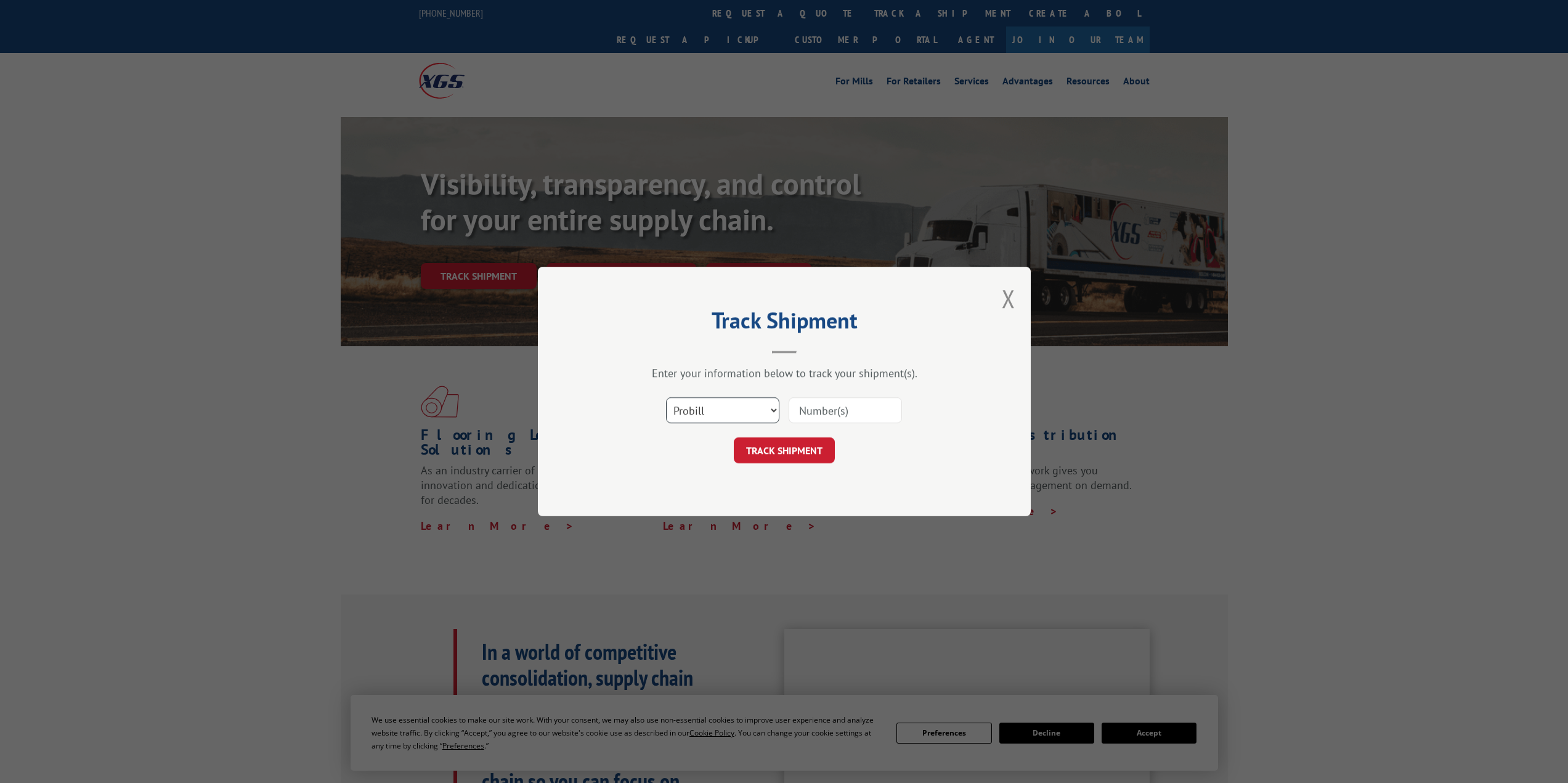
drag, startPoint x: 751, startPoint y: 410, endPoint x: 748, endPoint y: 423, distance: 13.3
click at [751, 410] on select "Select category... Probill BOL PO" at bounding box center [722, 410] width 113 height 26
select select "po"
click at [666, 398] on select "Select category... Probill BOL PO" at bounding box center [722, 410] width 113 height 26
drag, startPoint x: 837, startPoint y: 414, endPoint x: 826, endPoint y: 424, distance: 14.9
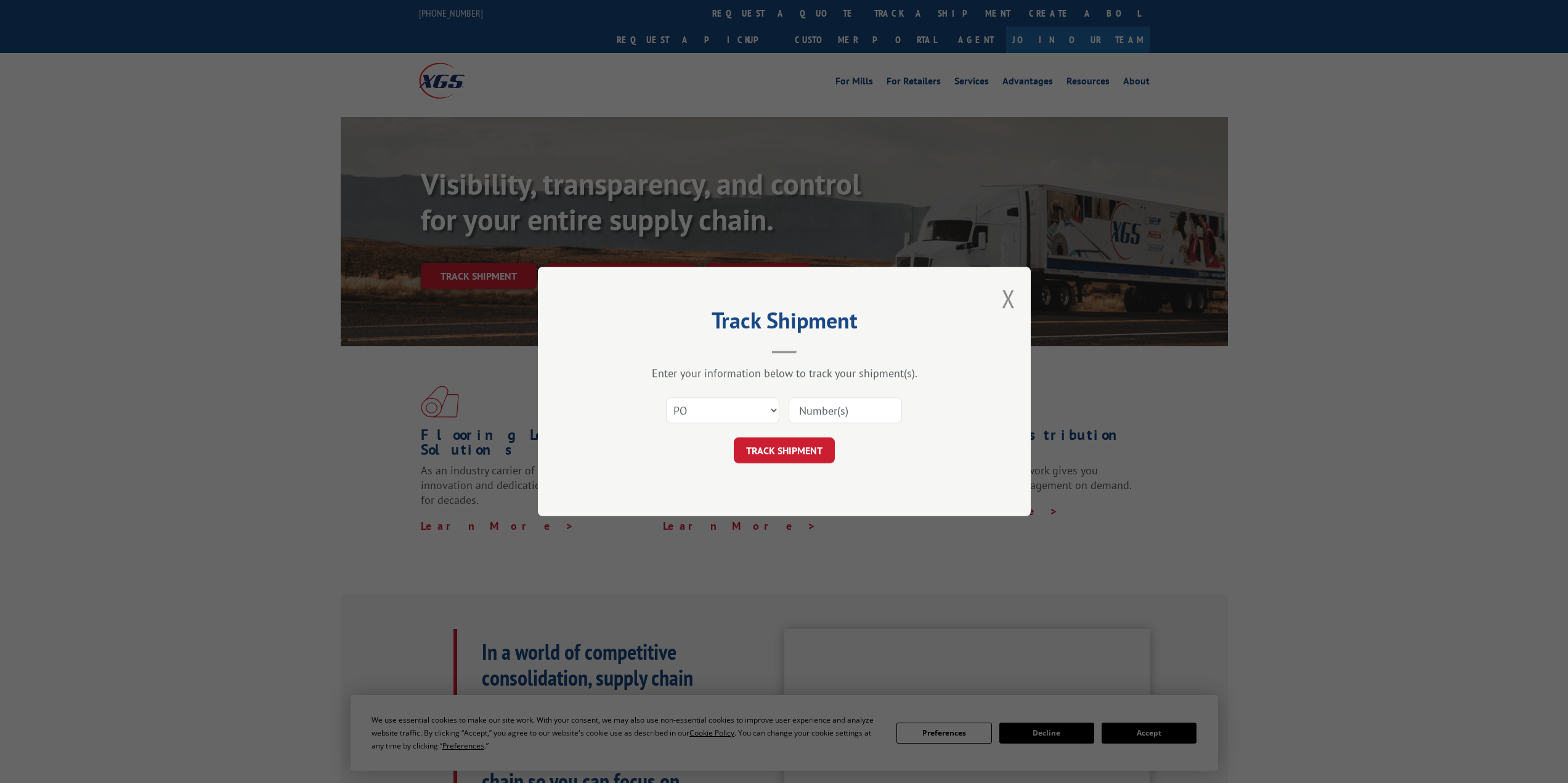
click at [837, 414] on input at bounding box center [845, 410] width 113 height 26
paste input "478865364647"
type input "478865364647"
click at [803, 451] on button "TRACK SHIPMENT" at bounding box center [784, 450] width 101 height 26
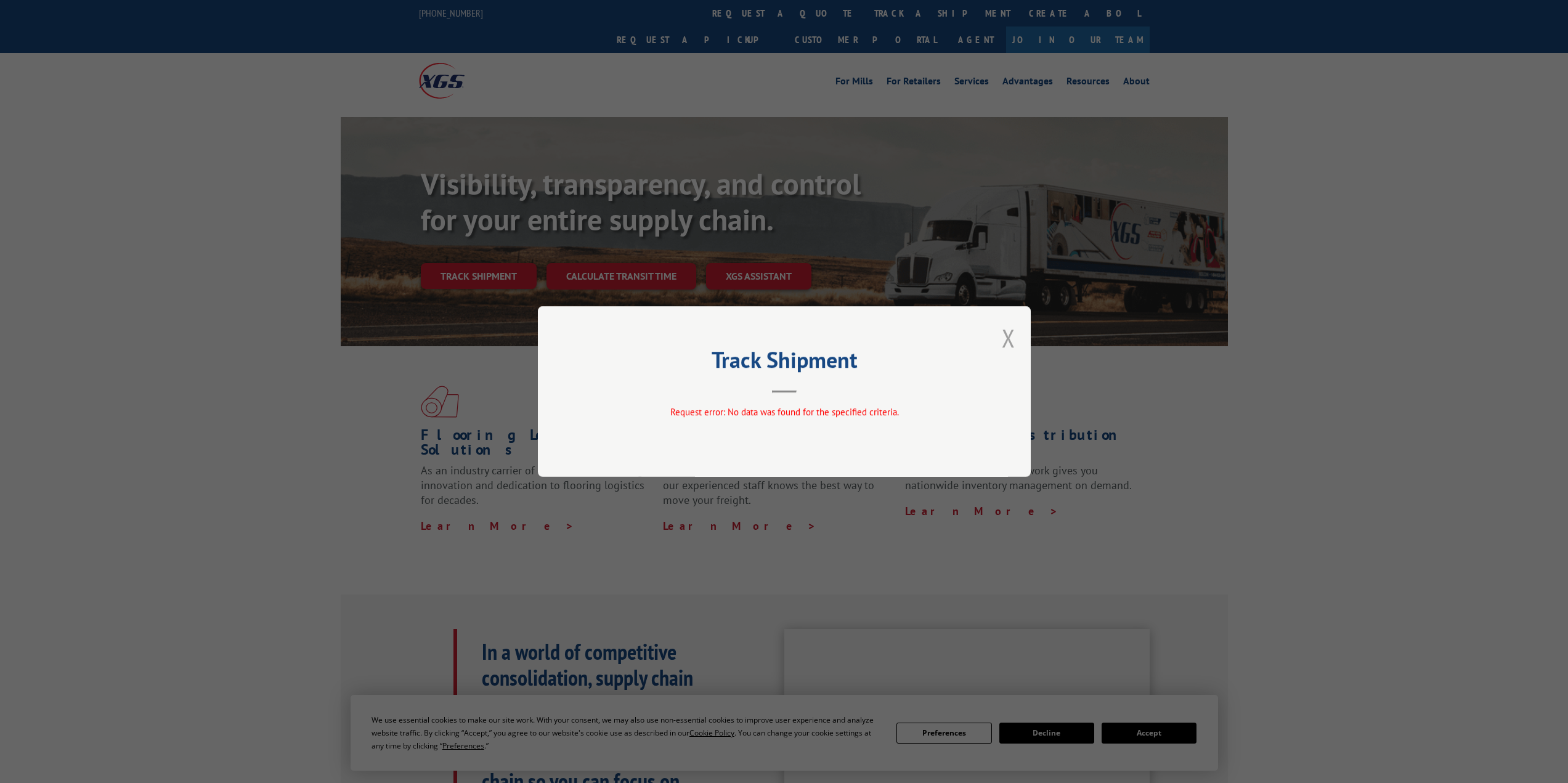
click at [1003, 334] on button "Close modal" at bounding box center [1009, 338] width 13 height 33
